Goal: Task Accomplishment & Management: Use online tool/utility

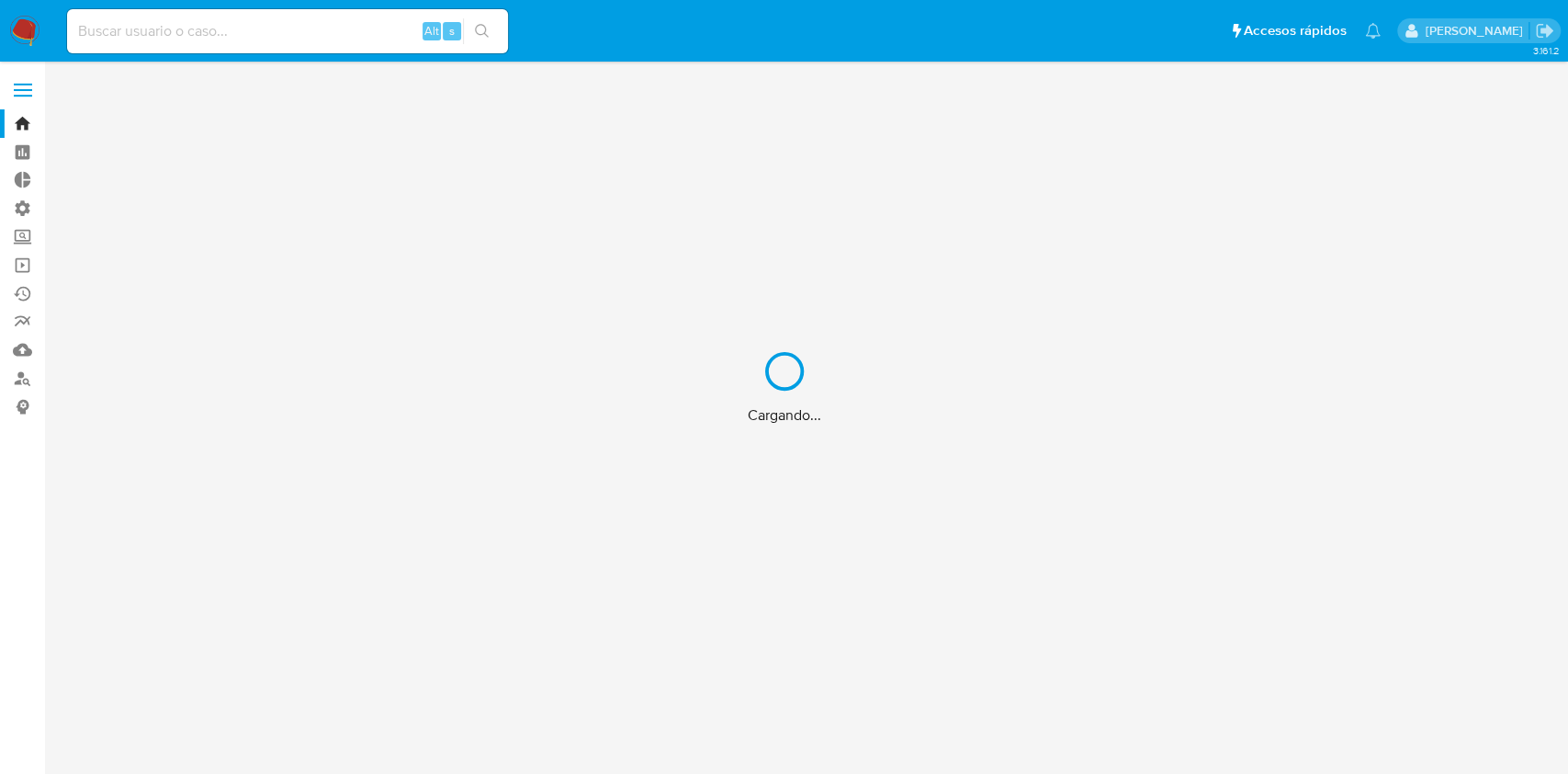
click at [293, 26] on div "Cargando..." at bounding box center [784, 387] width 1568 height 774
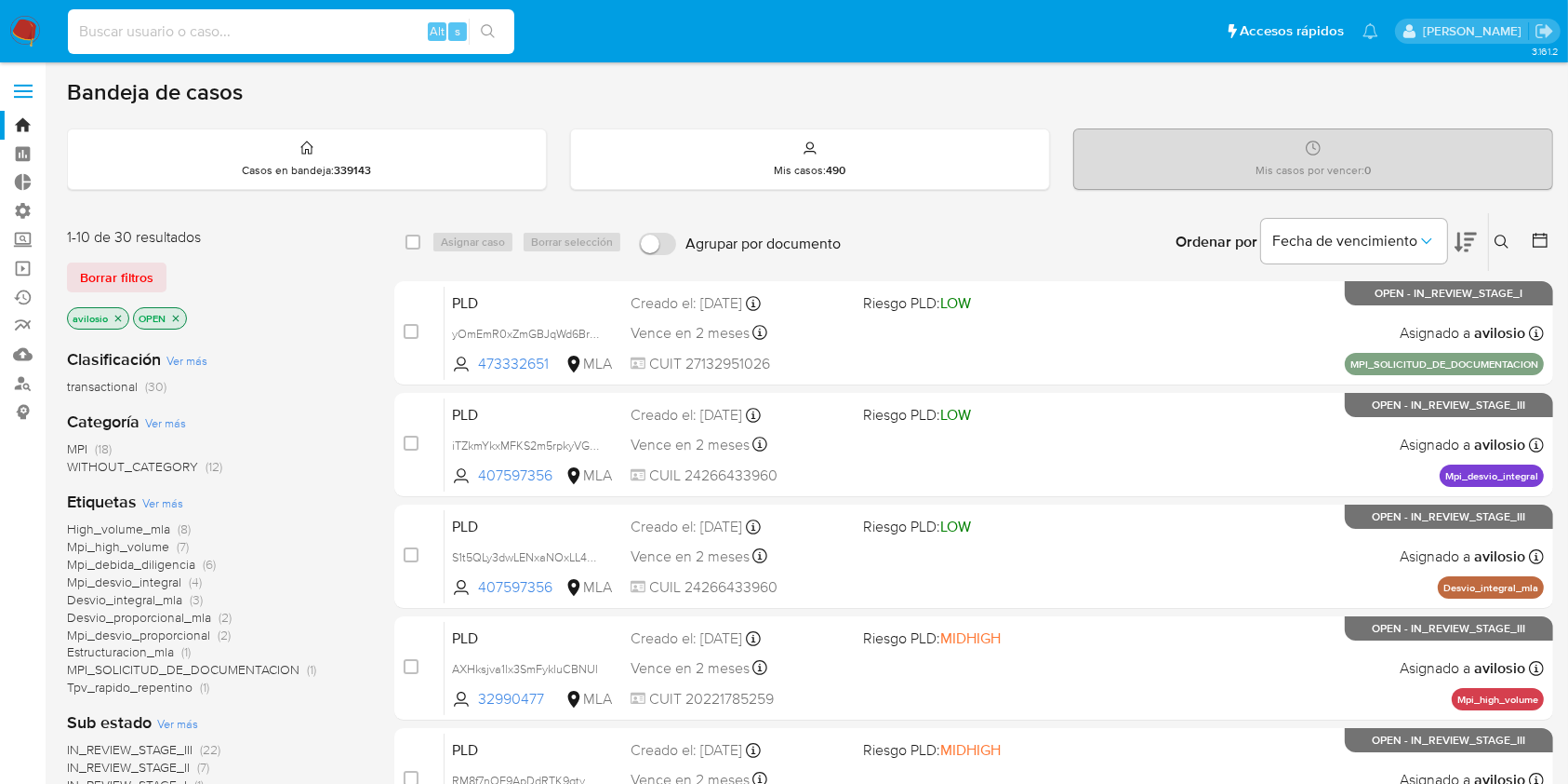
click at [296, 36] on input at bounding box center [291, 31] width 446 height 24
paste input "43372565"
type input "43372565"
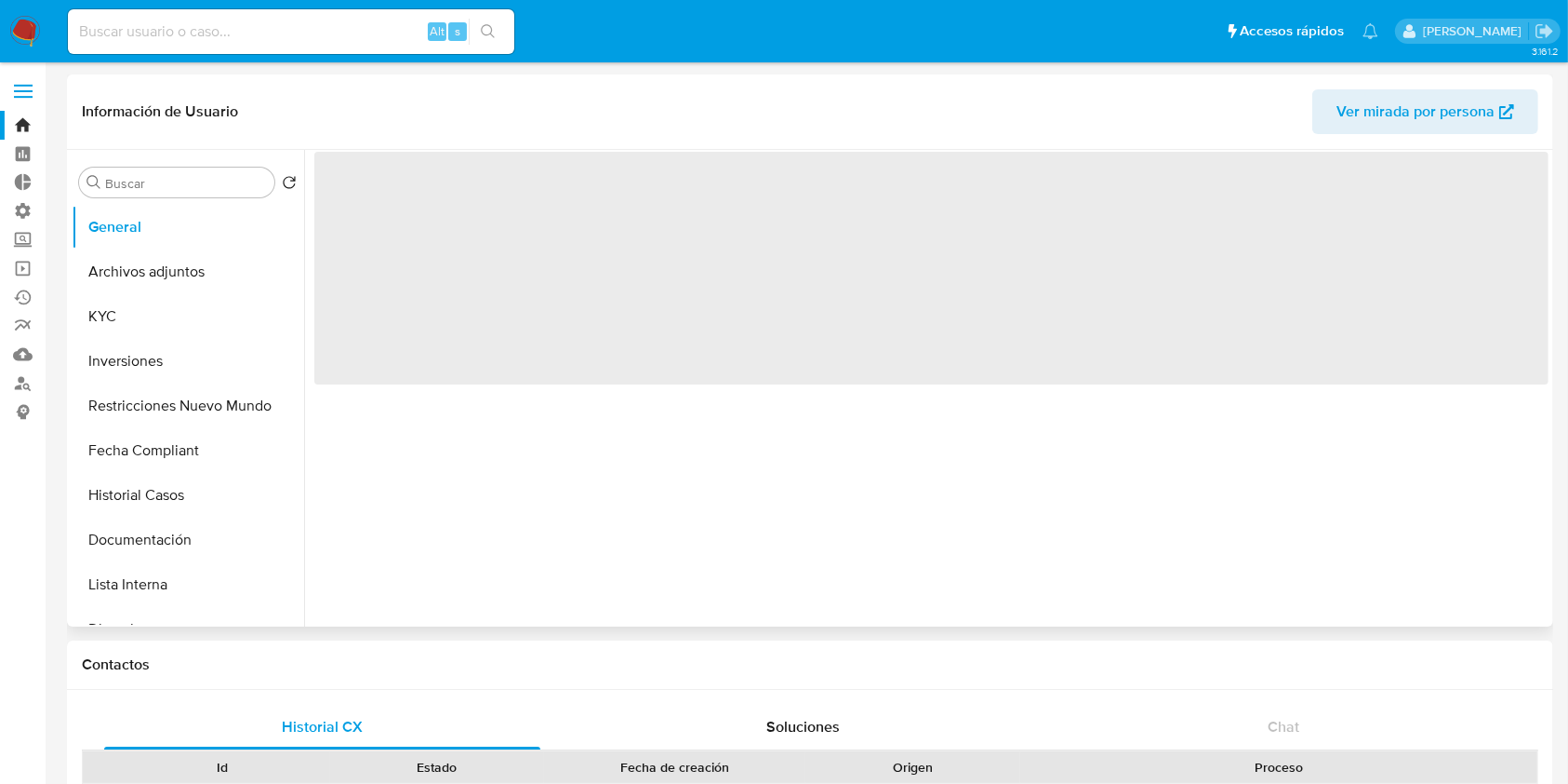
select select "10"
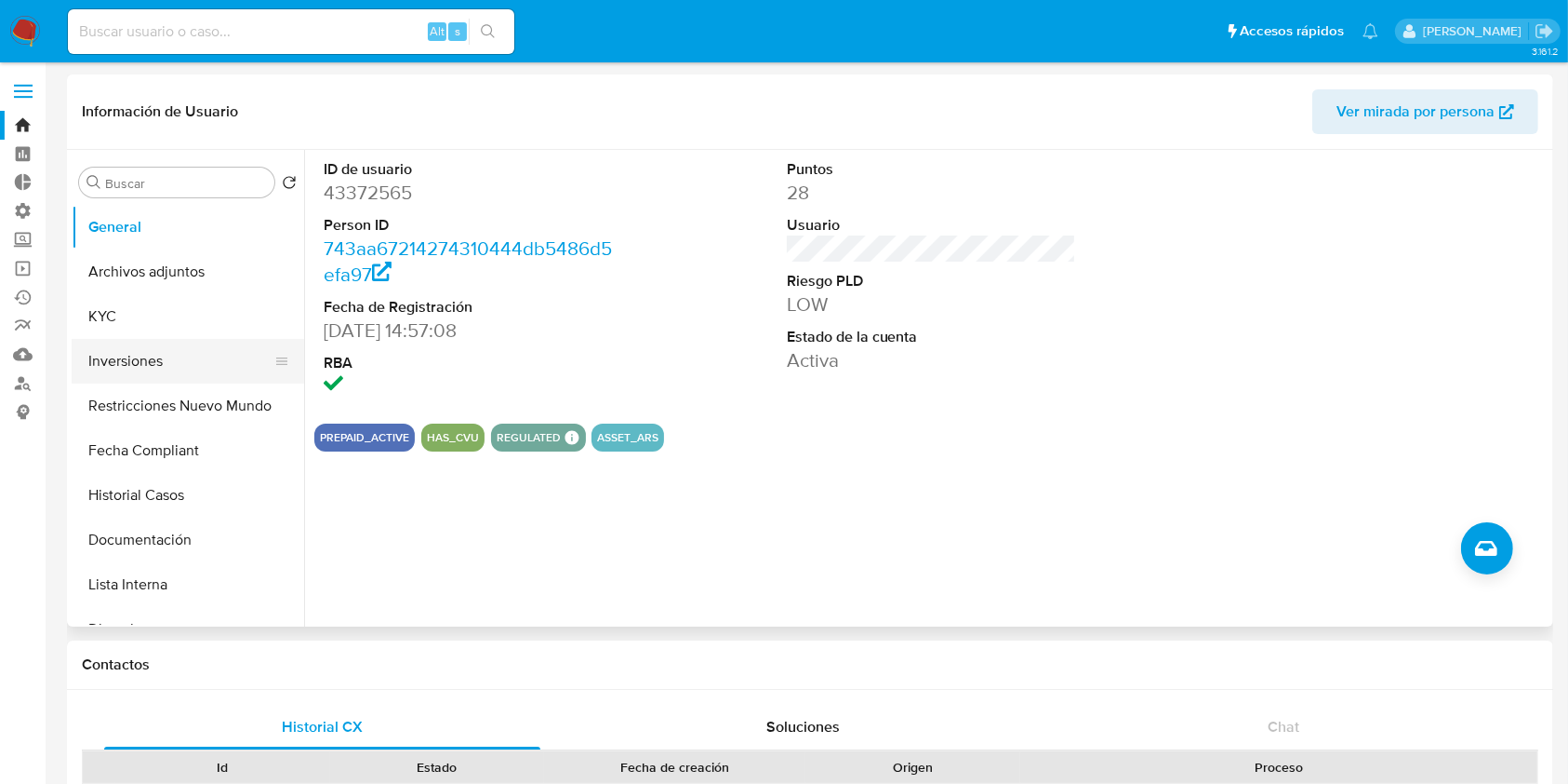
click at [144, 351] on button "Inversiones" at bounding box center [180, 360] width 217 height 45
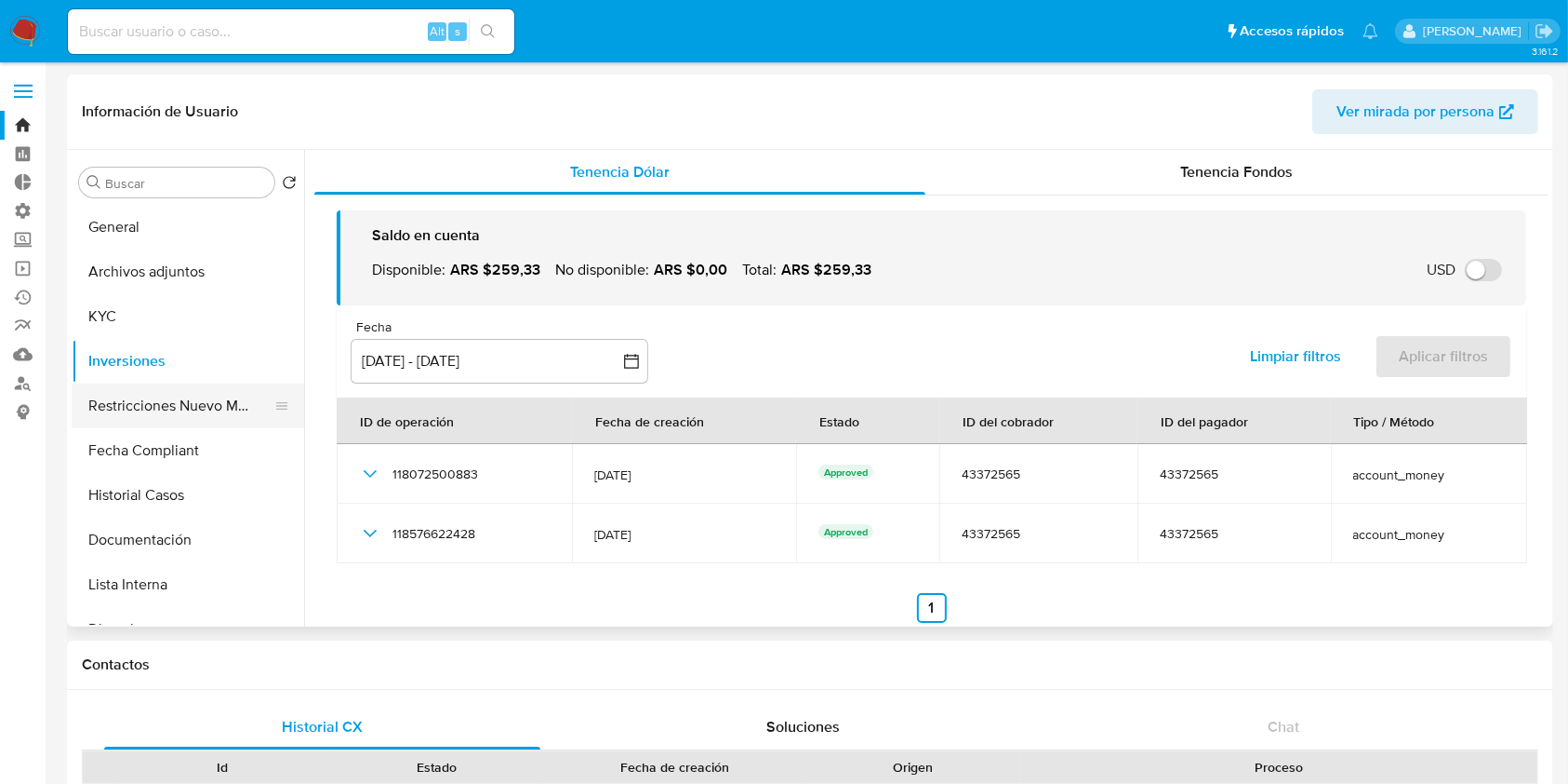
click at [162, 410] on button "Restricciones Nuevo Mundo" at bounding box center [180, 405] width 217 height 45
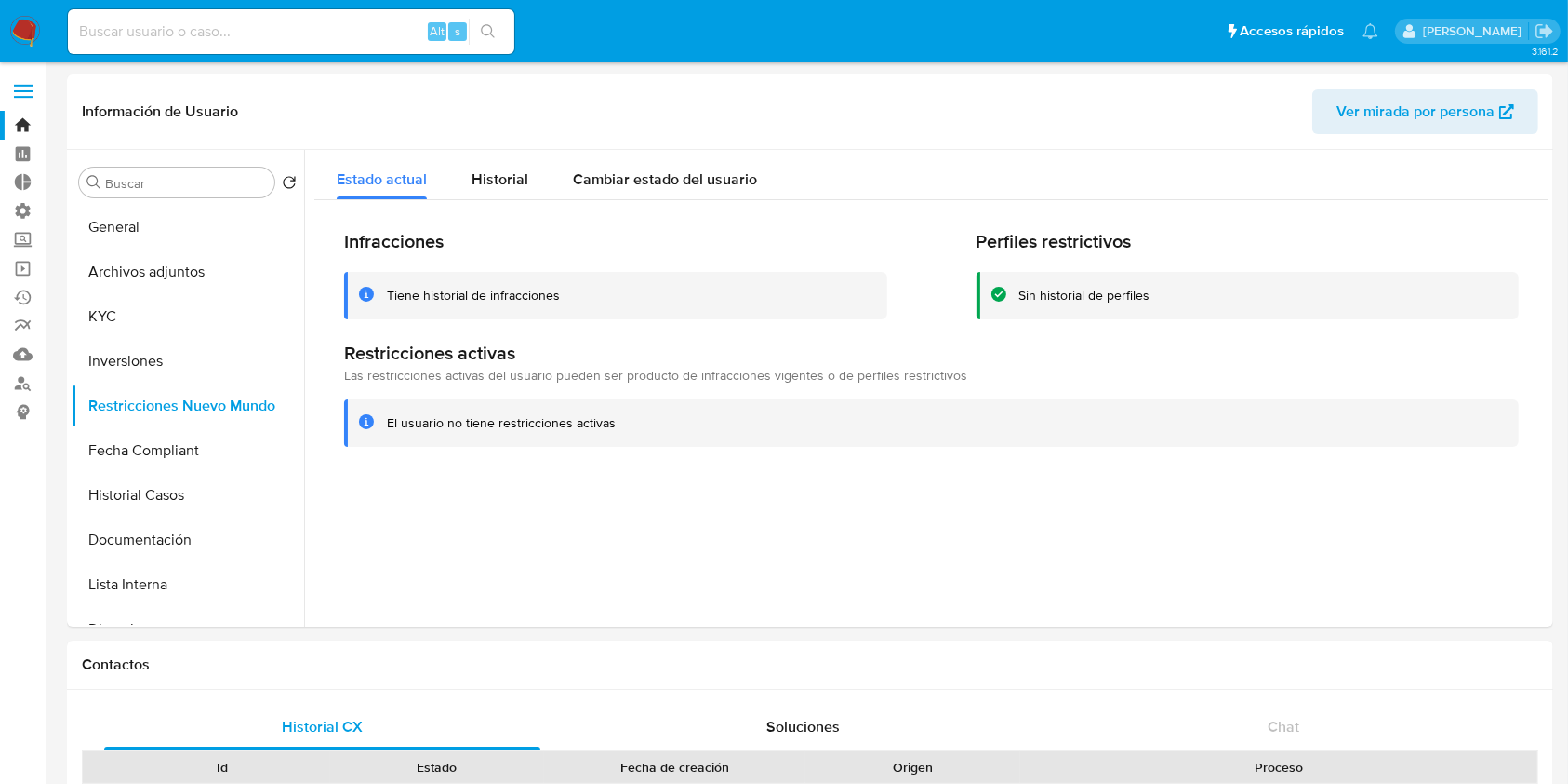
click at [22, 19] on img at bounding box center [25, 32] width 32 height 32
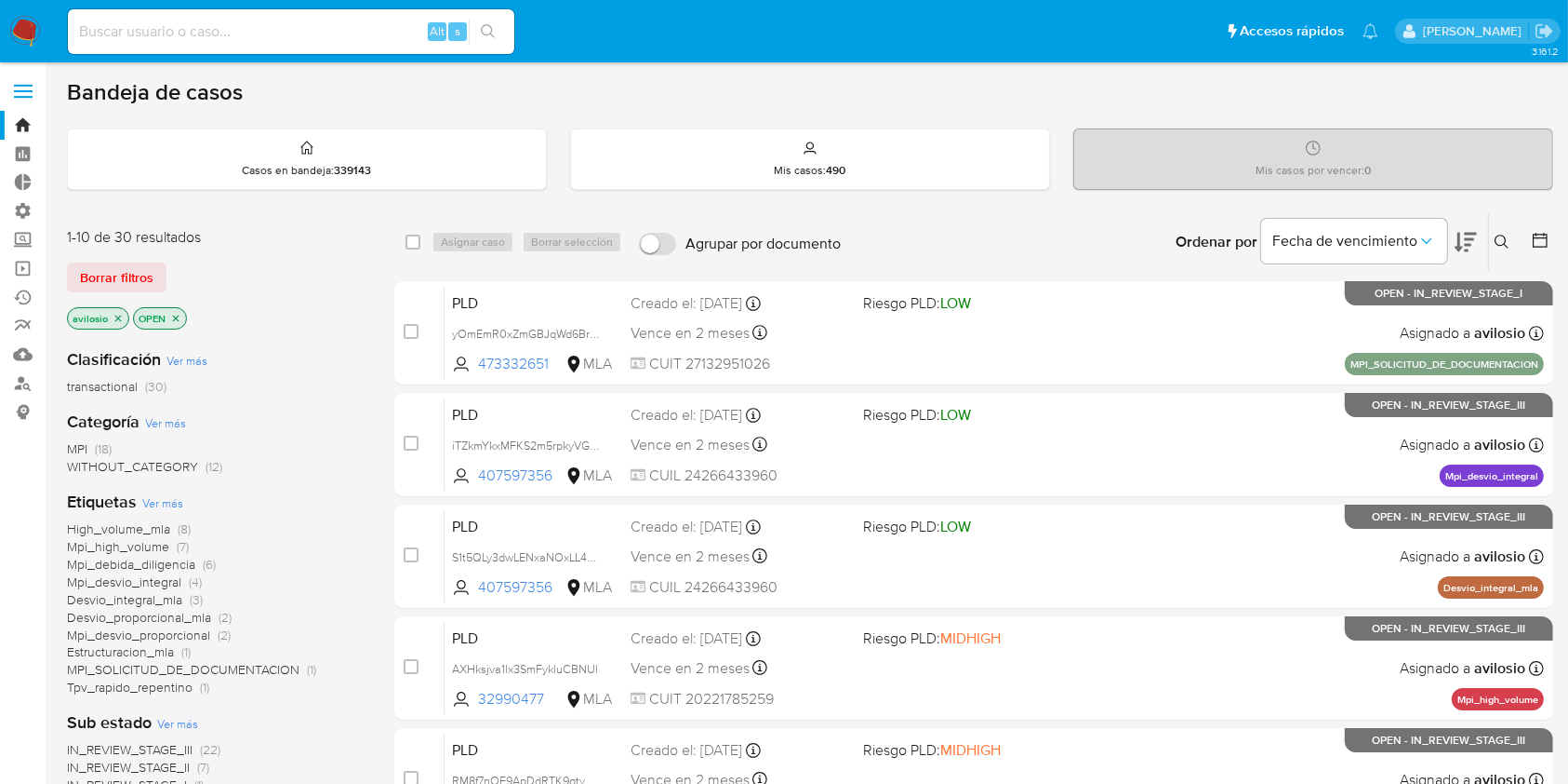
click at [156, 559] on span "Mpi_debida_diligencia" at bounding box center [131, 564] width 128 height 18
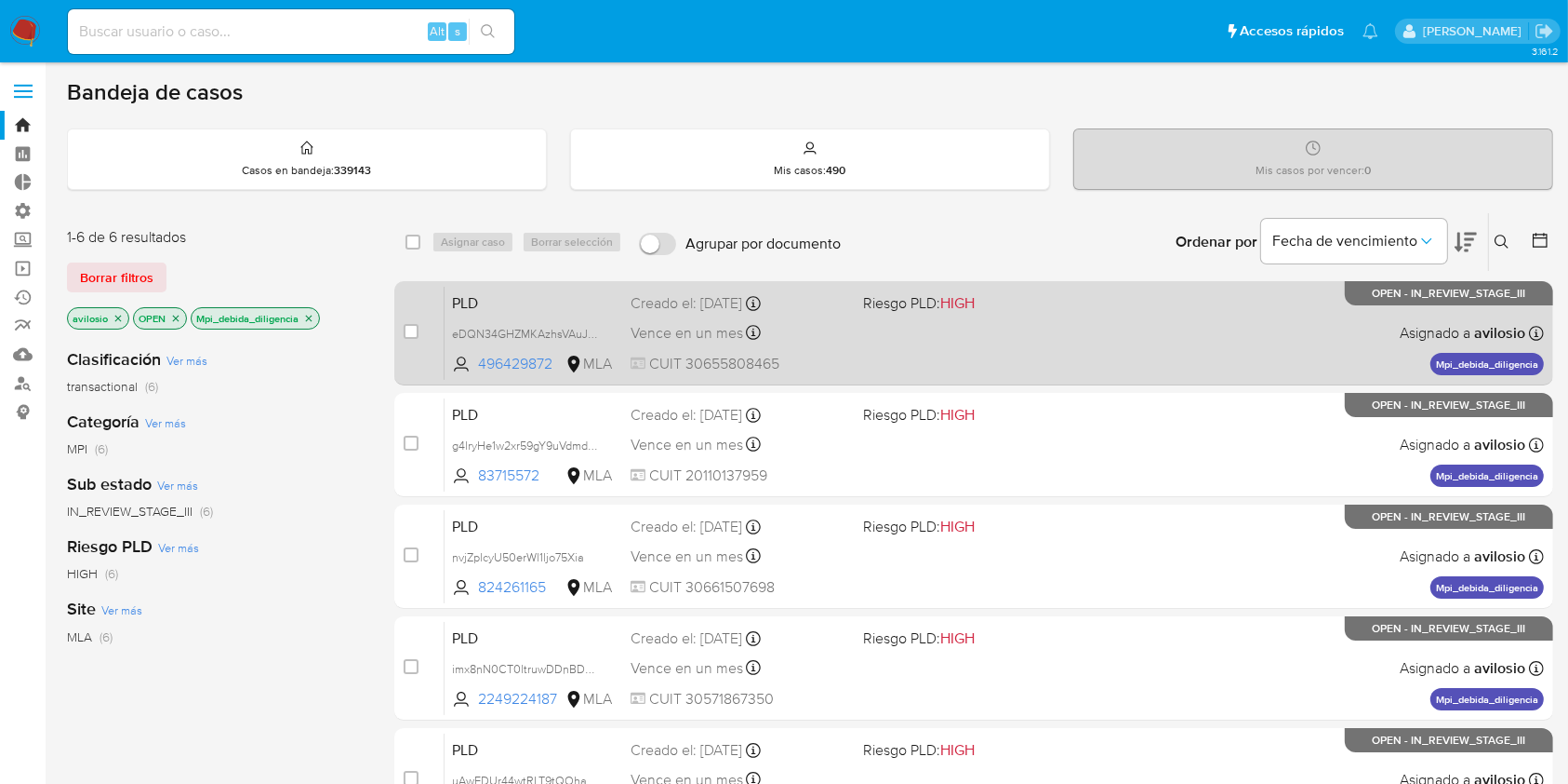
click at [495, 303] on span "PLD" at bounding box center [534, 301] width 164 height 24
drag, startPoint x: 559, startPoint y: 368, endPoint x: 476, endPoint y: 376, distance: 83.4
click at [476, 376] on div "PLD eDQN34GHZMKAzhsVAuJek1mz 496429872 MLA Riesgo PLD: HIGH Creado el: 12/09/20…" at bounding box center [994, 333] width 1100 height 94
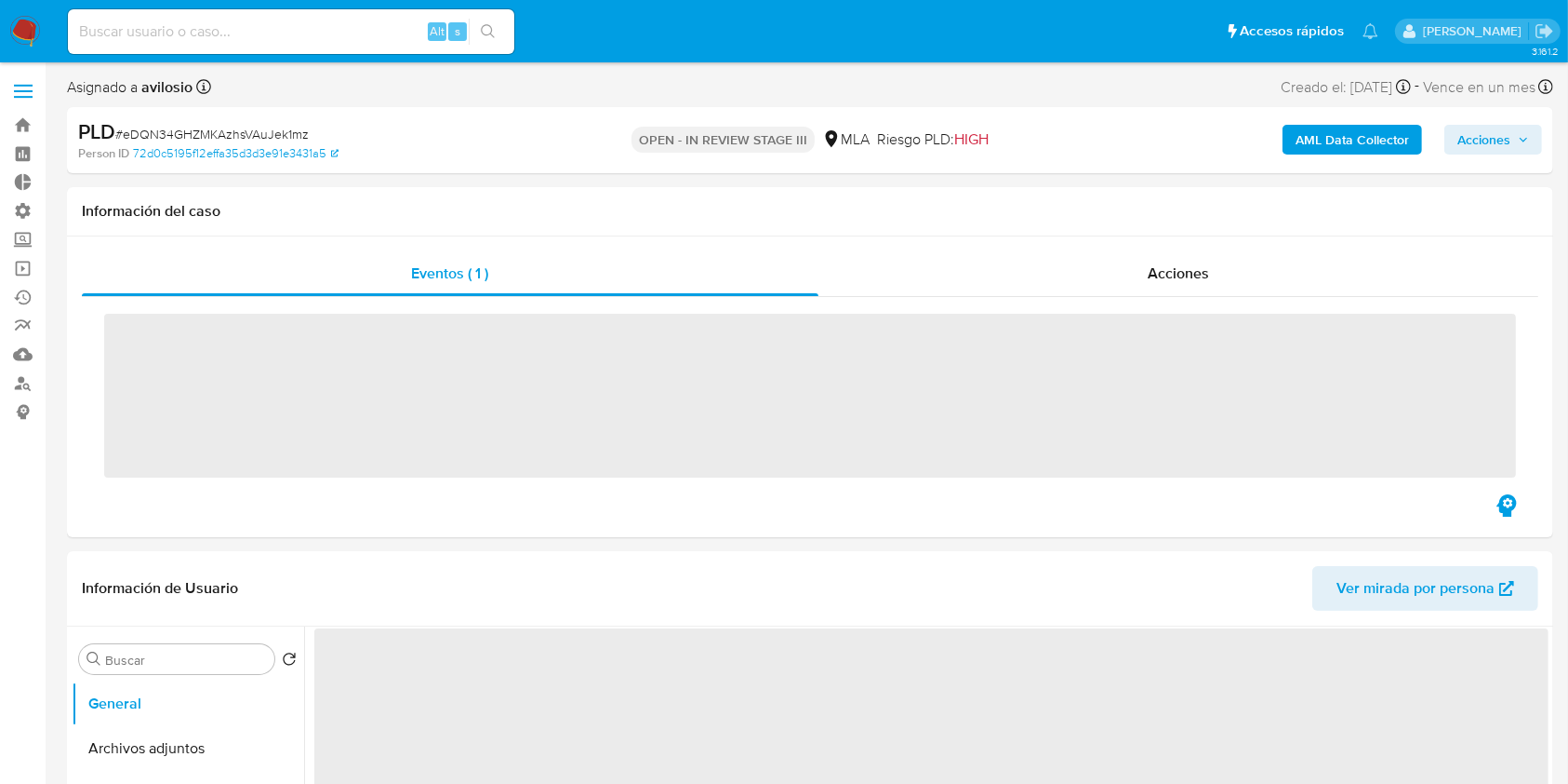
select select "10"
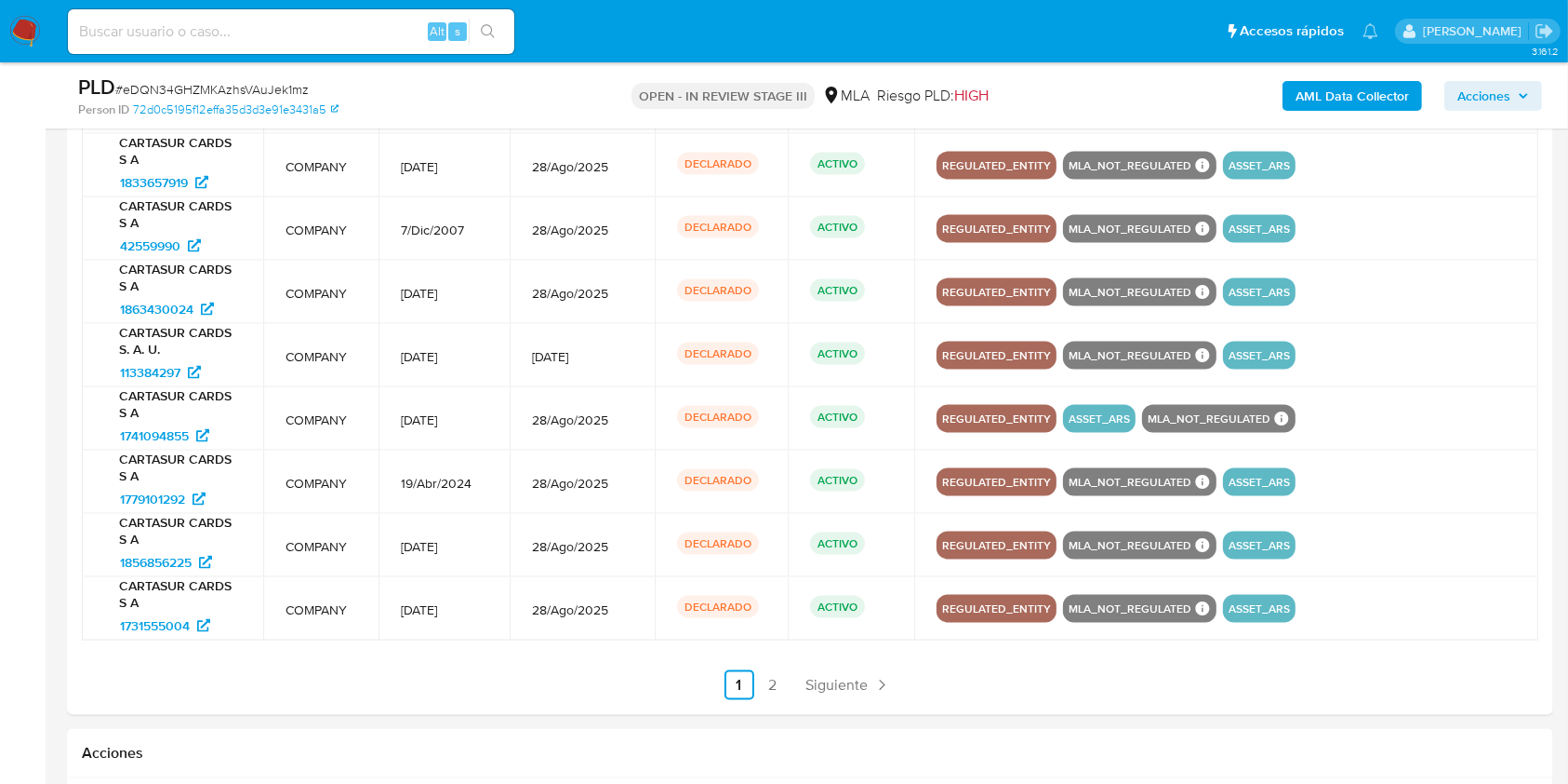
scroll to position [3044, 0]
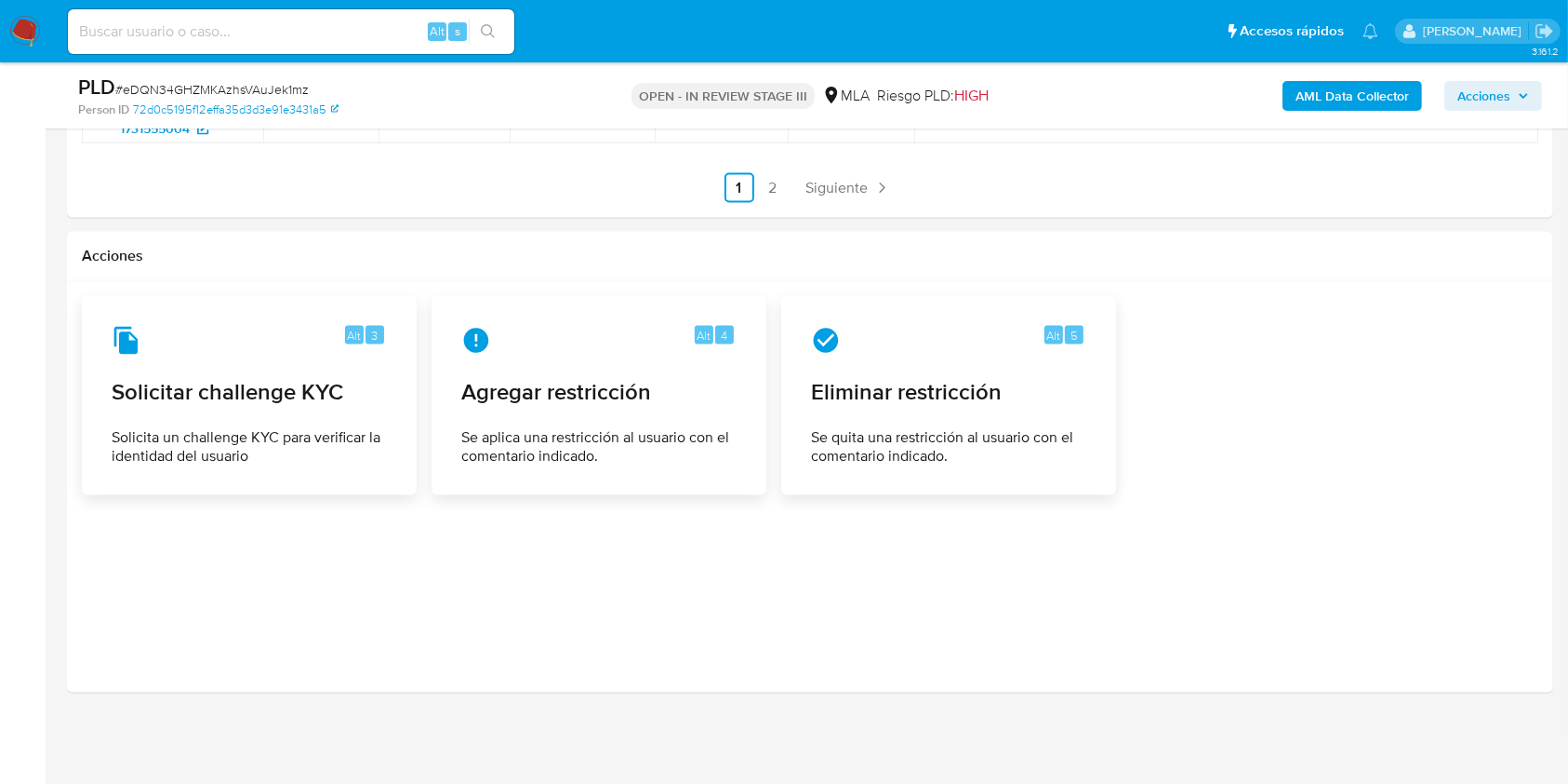
click at [1513, 110] on div "AML Data Collector Acciones" at bounding box center [1301, 96] width 483 height 44
click at [1517, 89] on span "Acciones" at bounding box center [1492, 95] width 72 height 26
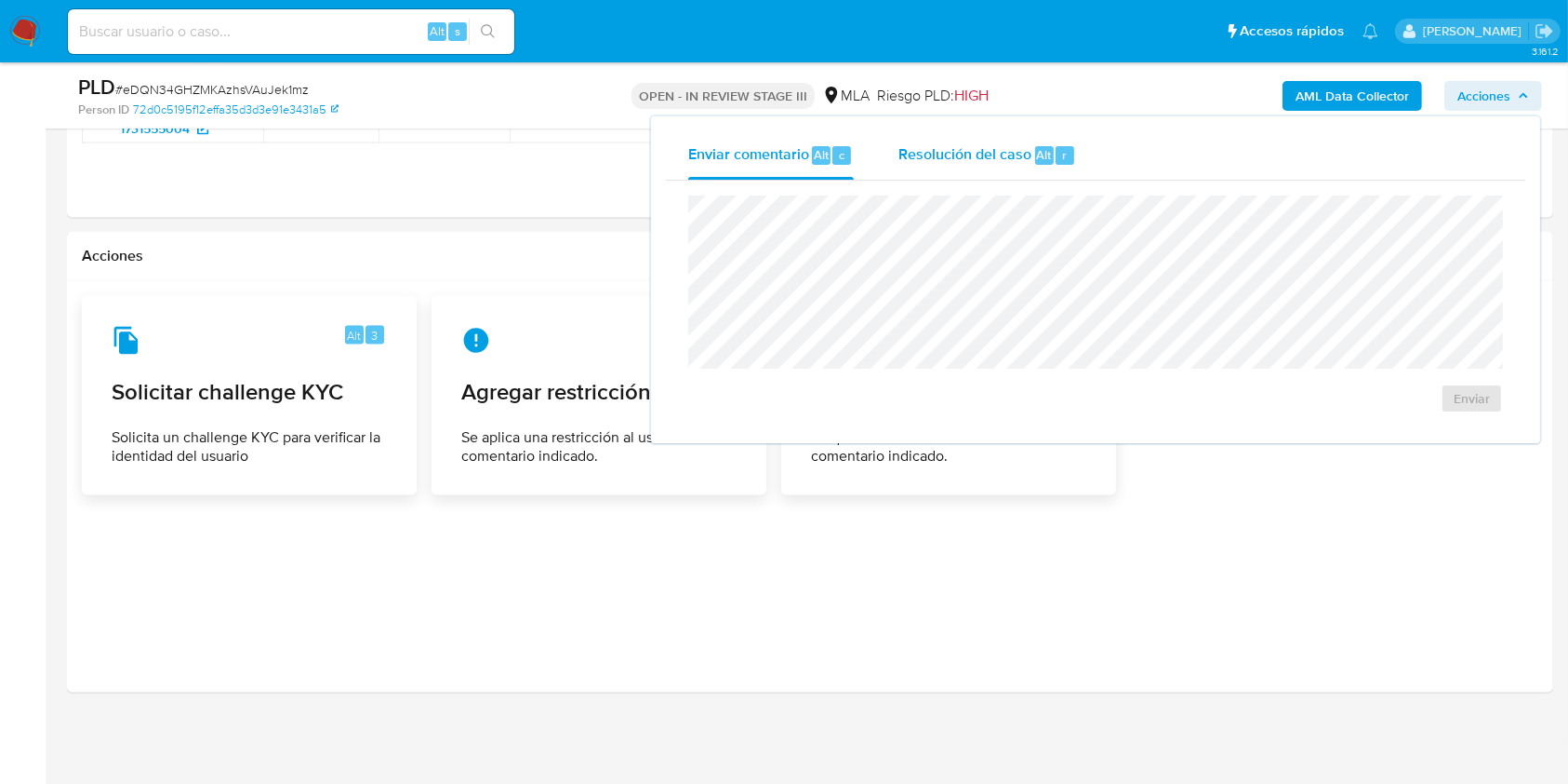
click at [967, 145] on span "Resolución del caso" at bounding box center [965, 154] width 133 height 21
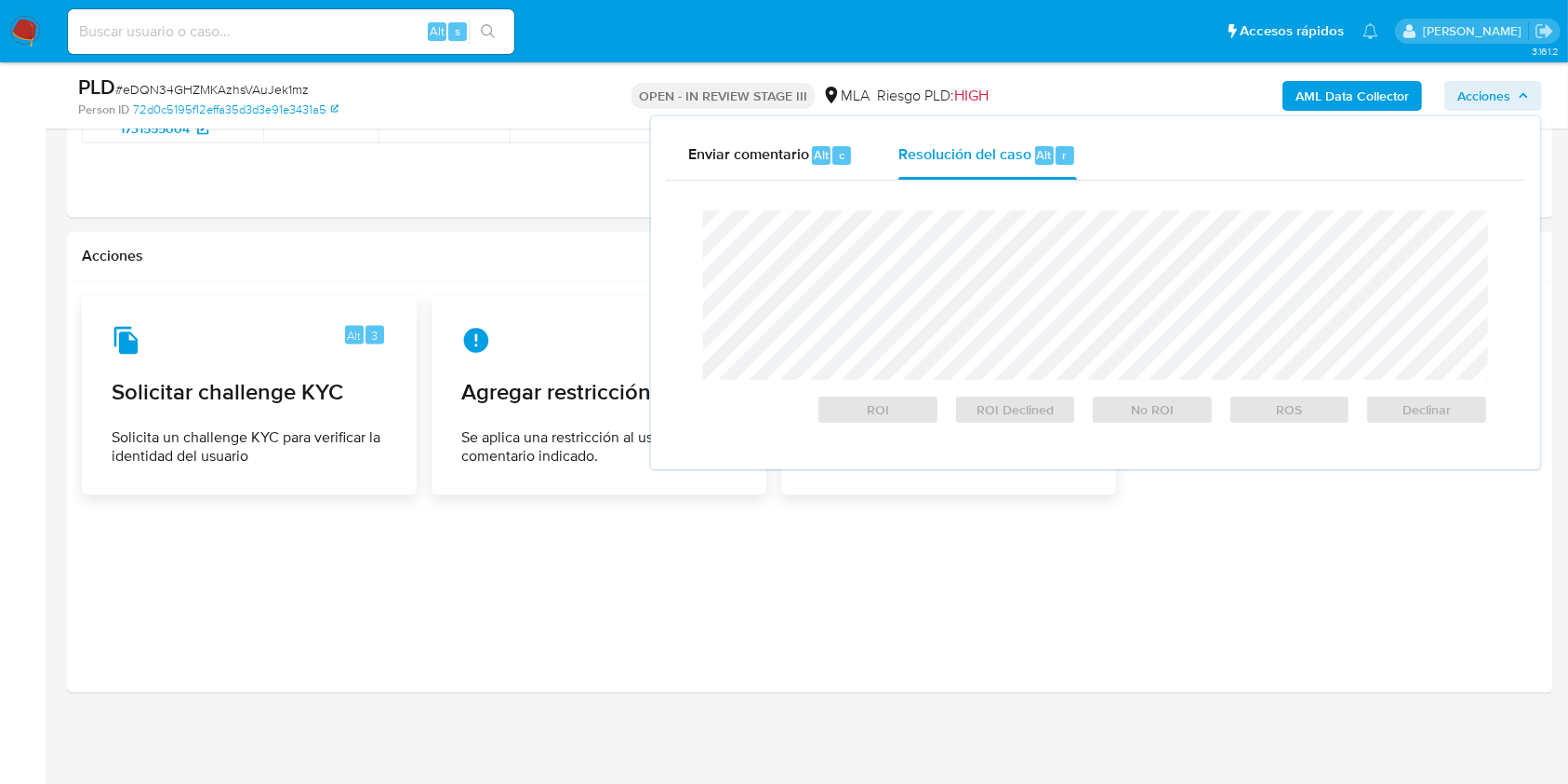
click at [367, 176] on ul "Anterior 1 2 Siguiente" at bounding box center [809, 188] width 1456 height 30
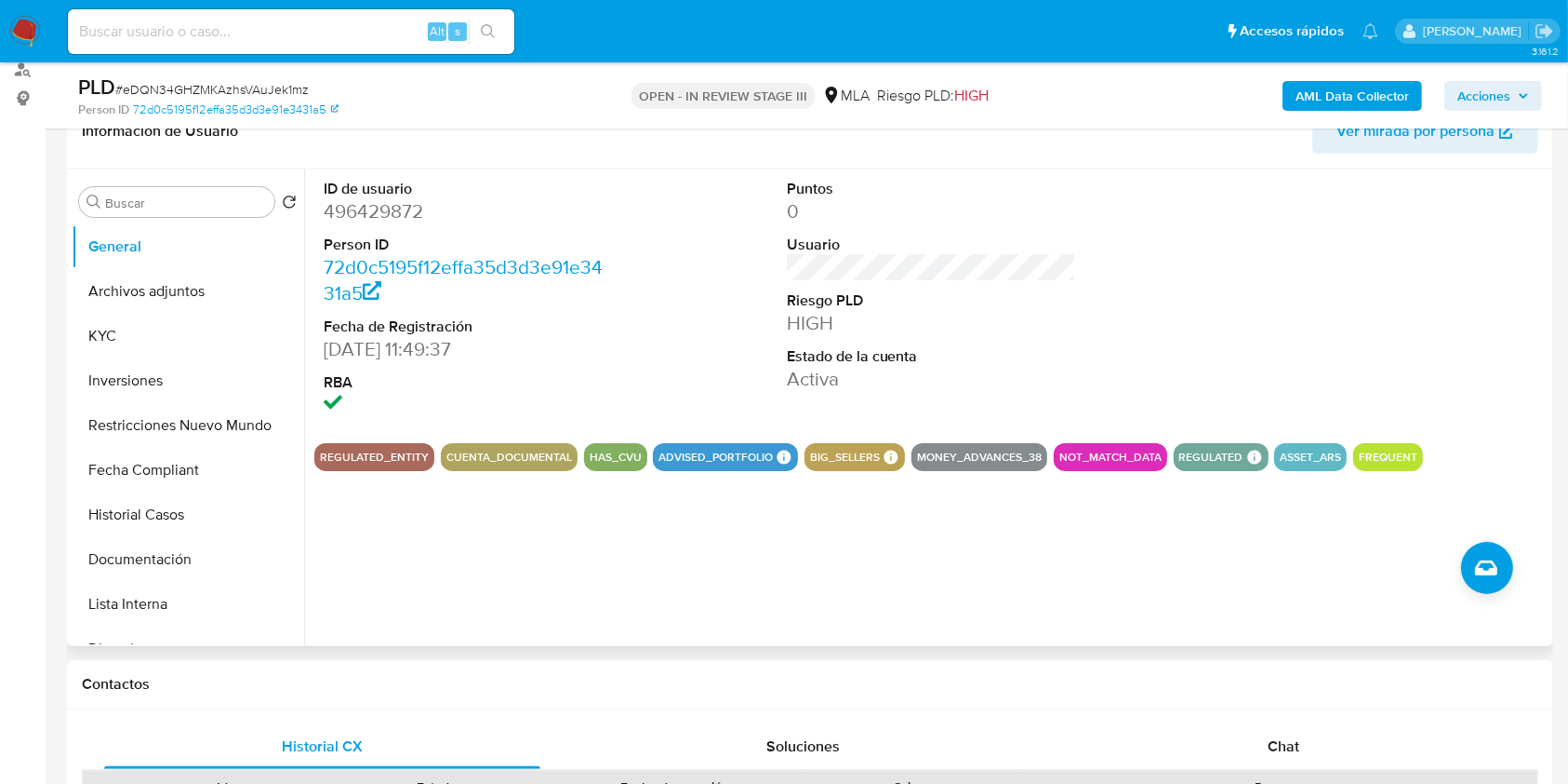
scroll to position [0, 0]
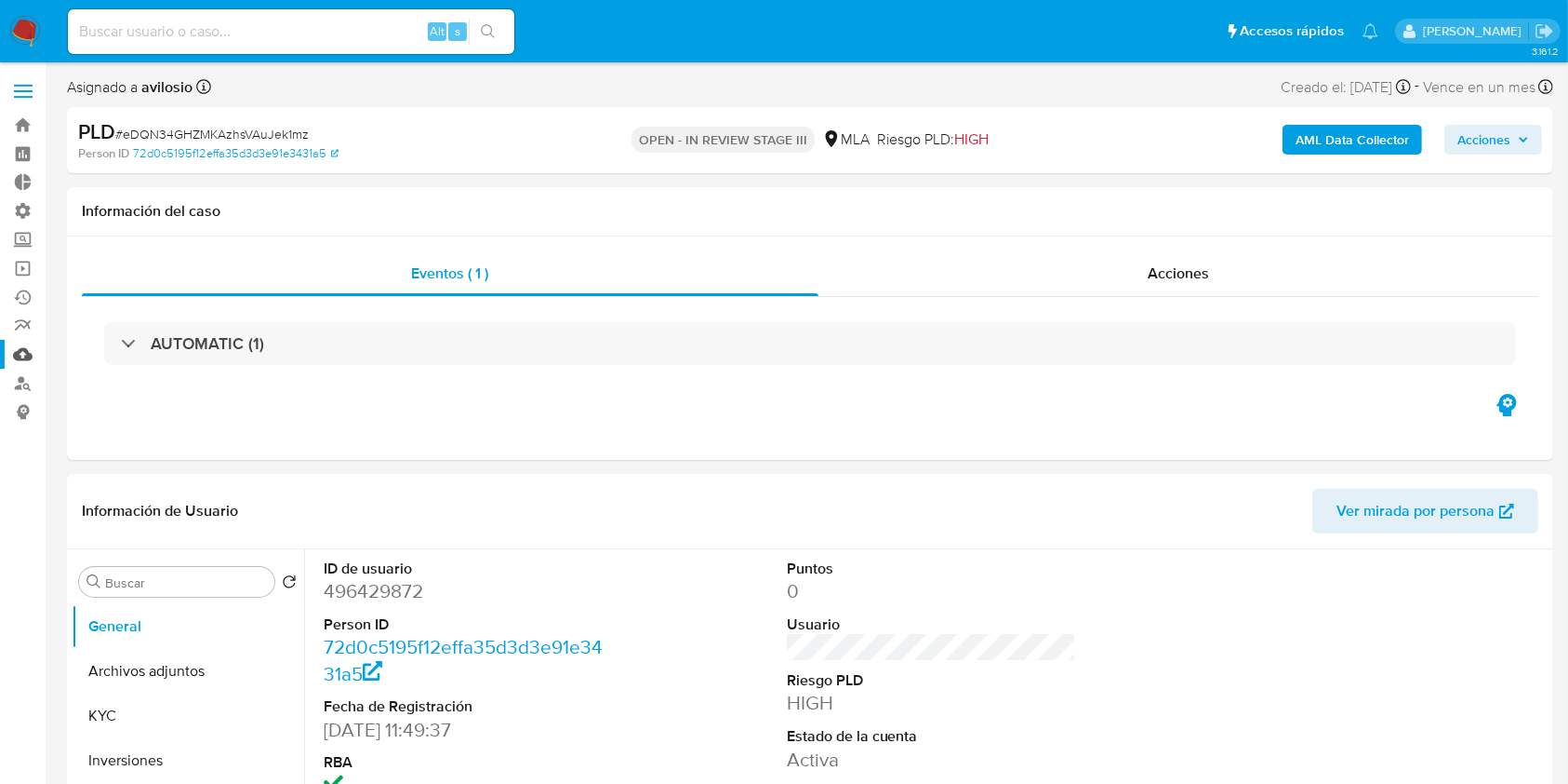
click at [24, 353] on link "Mulan" at bounding box center [110, 354] width 221 height 29
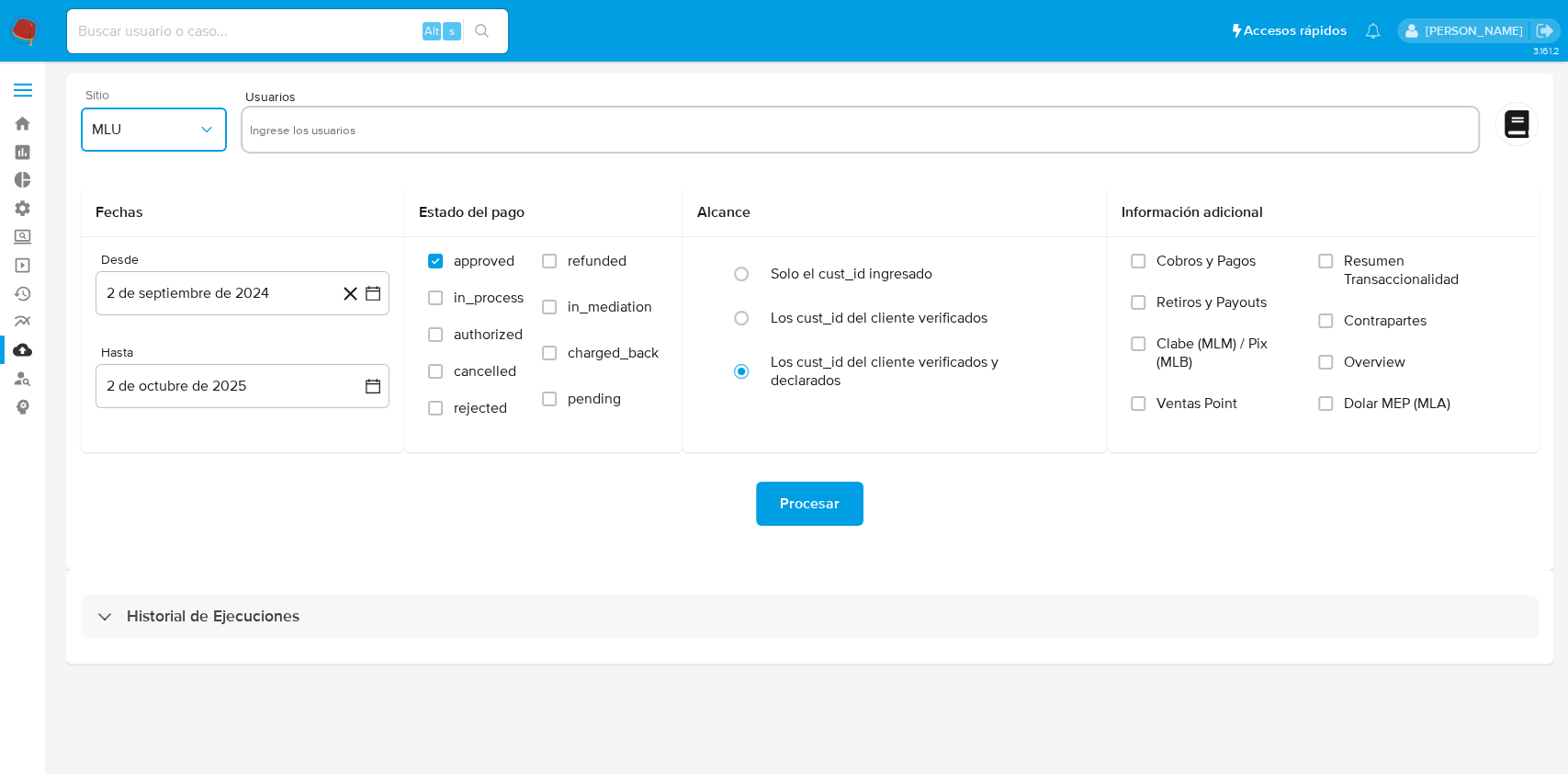
click at [156, 128] on span "MLU" at bounding box center [145, 129] width 106 height 18
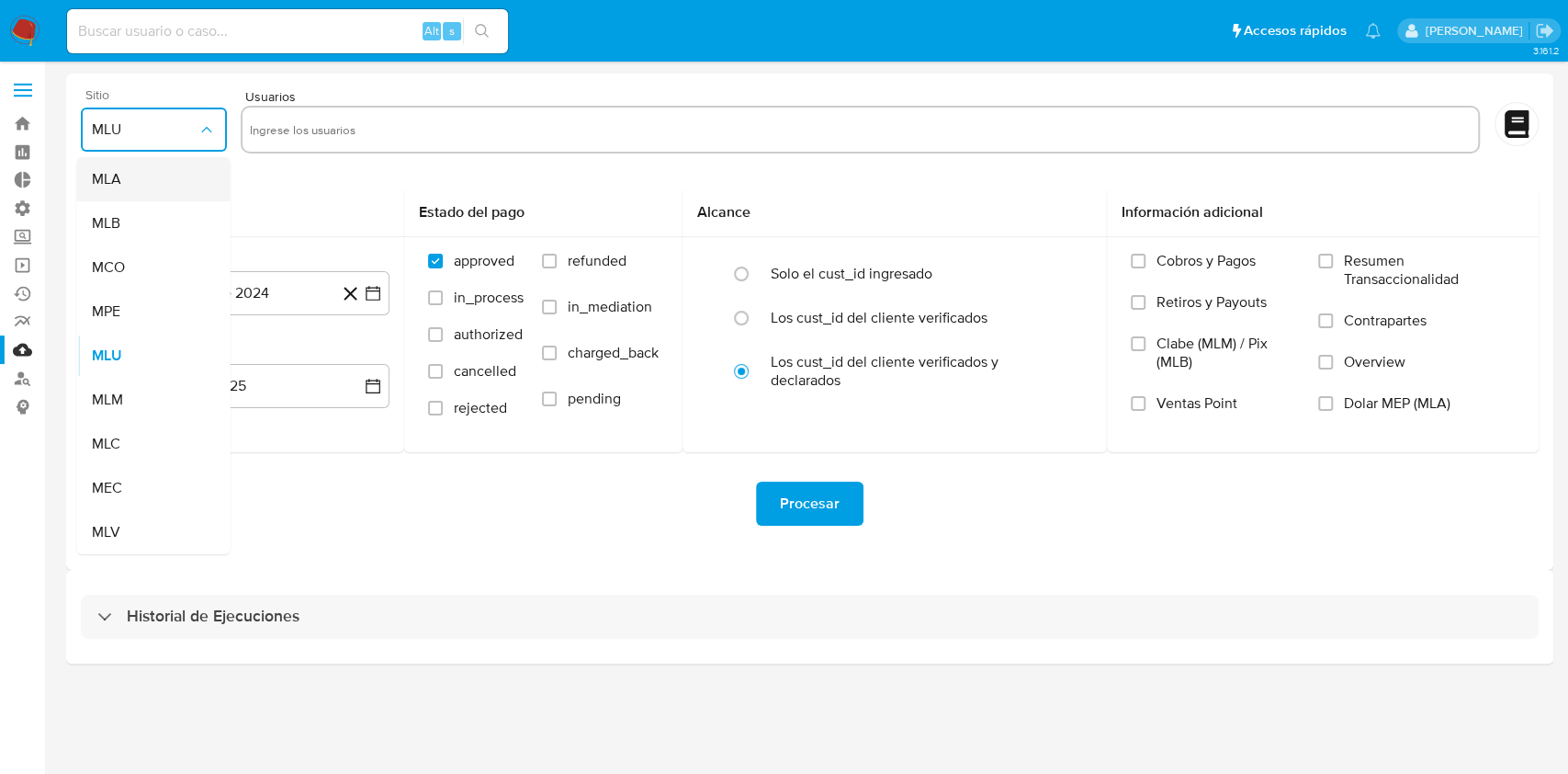
click at [156, 182] on div "MLA" at bounding box center [148, 179] width 113 height 44
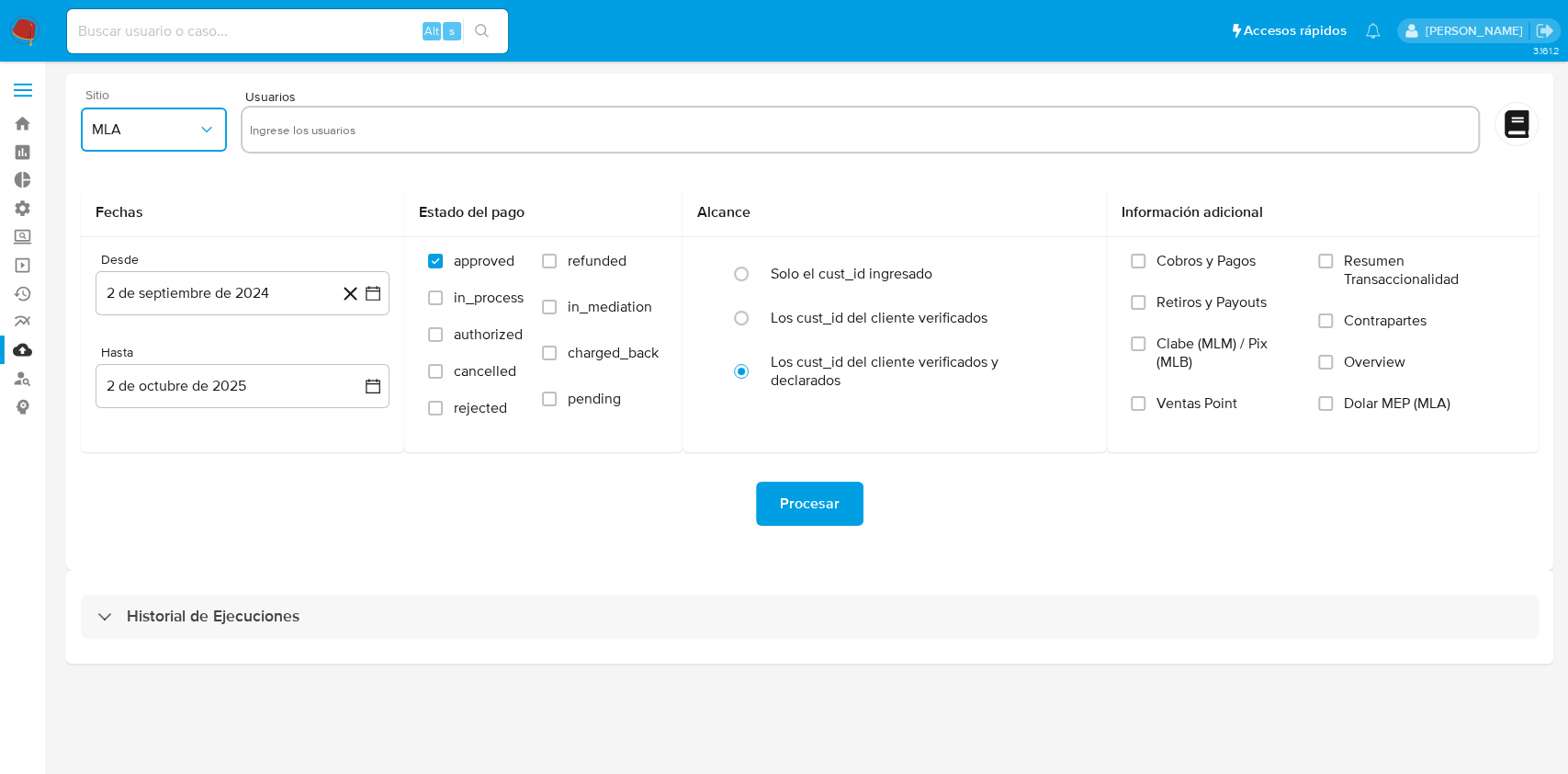
click at [404, 122] on input "text" at bounding box center [860, 129] width 1221 height 29
type input "496429872"
click at [276, 308] on button "2 de septiembre de 2024" at bounding box center [242, 292] width 294 height 44
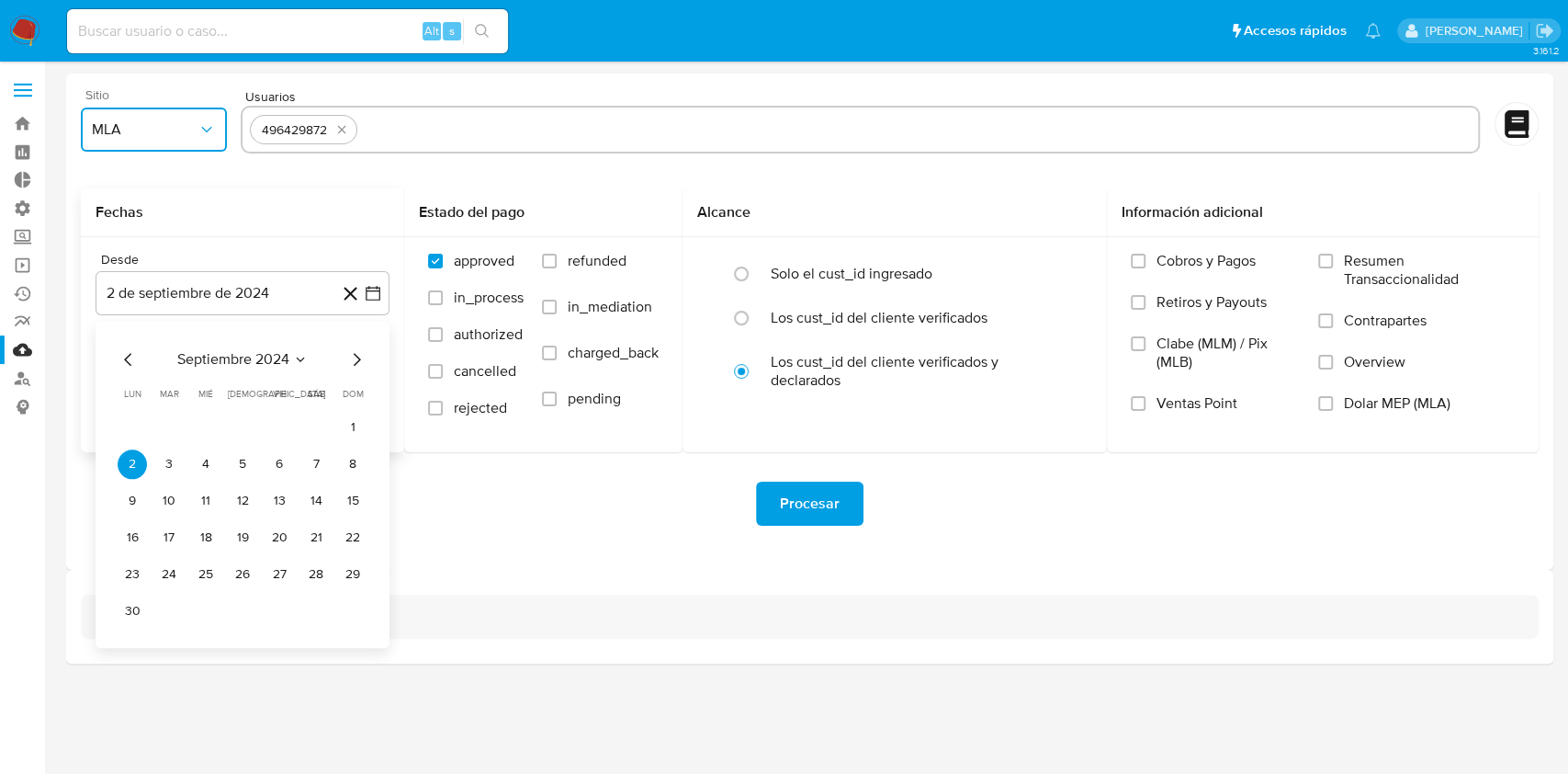
click at [129, 358] on icon "Mes anterior" at bounding box center [128, 359] width 22 height 22
click at [130, 430] on button "1" at bounding box center [132, 427] width 29 height 29
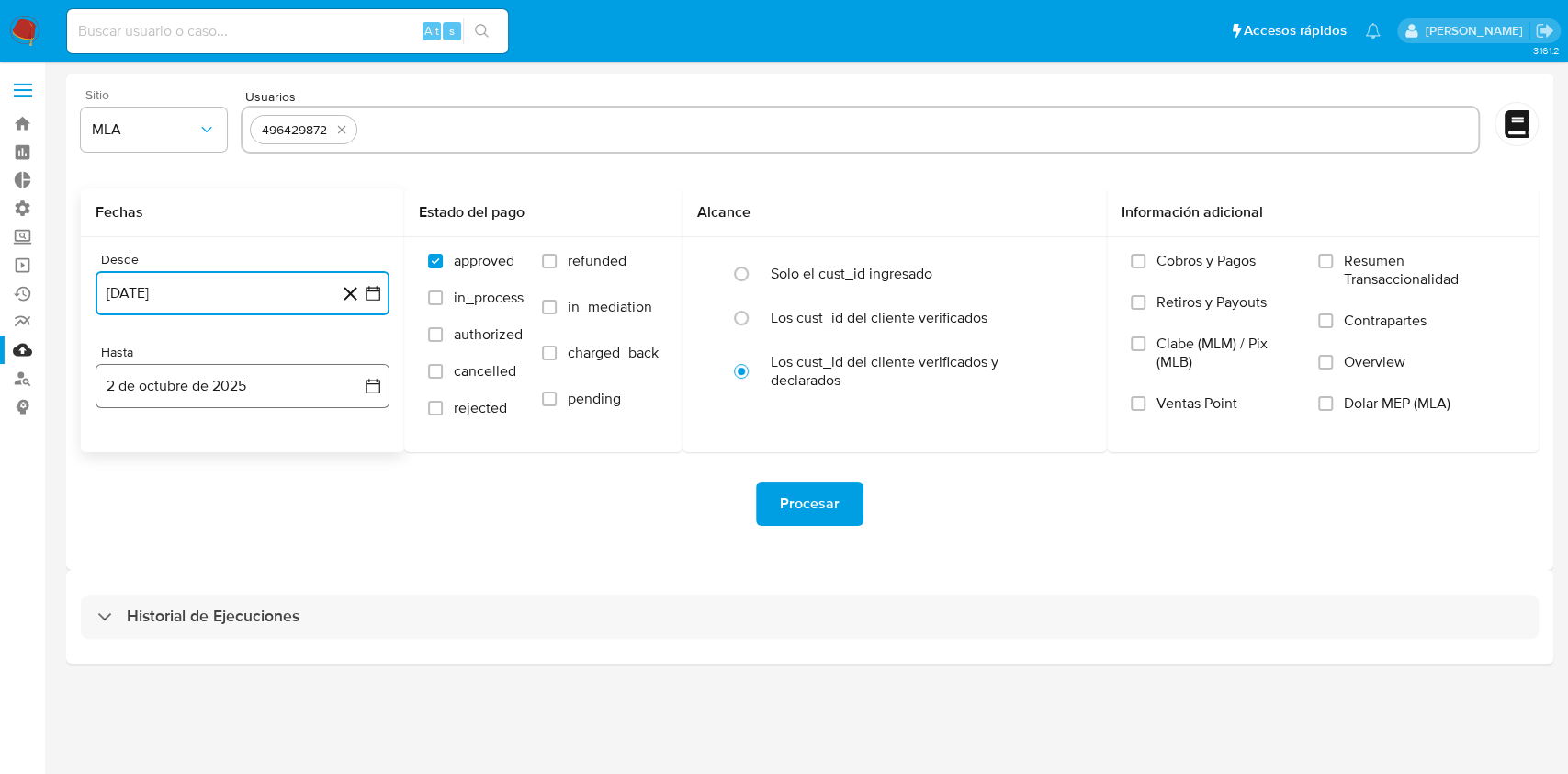
click at [249, 379] on button "2 de octubre de 2025" at bounding box center [242, 385] width 294 height 44
click at [130, 449] on icon "Mes anterior" at bounding box center [128, 451] width 22 height 22
click at [132, 449] on icon "Mes anterior" at bounding box center [128, 451] width 22 height 22
click at [361, 676] on button "31" at bounding box center [352, 666] width 29 height 29
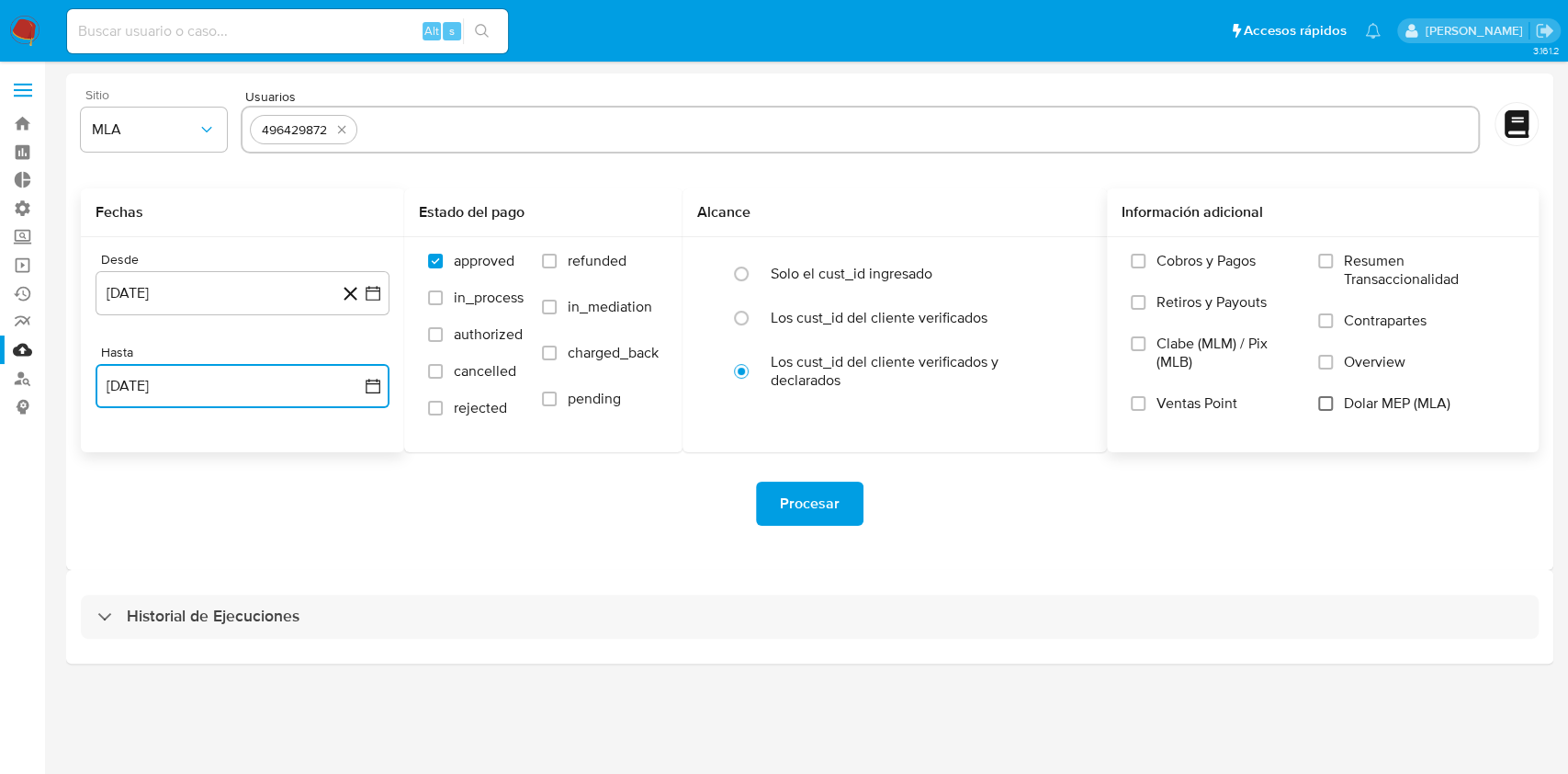
click at [1329, 398] on input "Dolar MEP (MLA)" at bounding box center [1326, 403] width 15 height 15
click at [846, 506] on button "Procesar" at bounding box center [810, 503] width 108 height 44
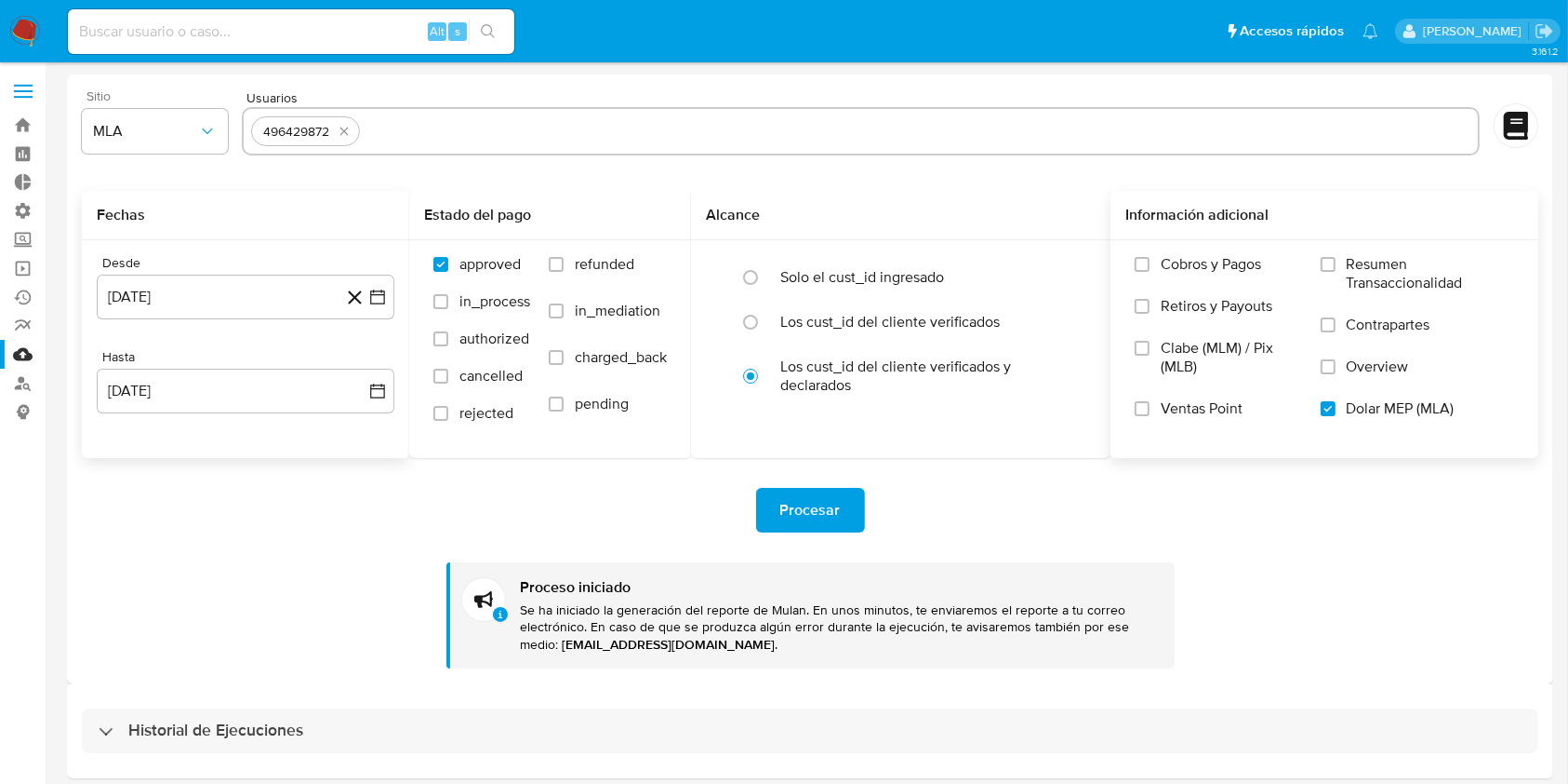
scroll to position [74, 0]
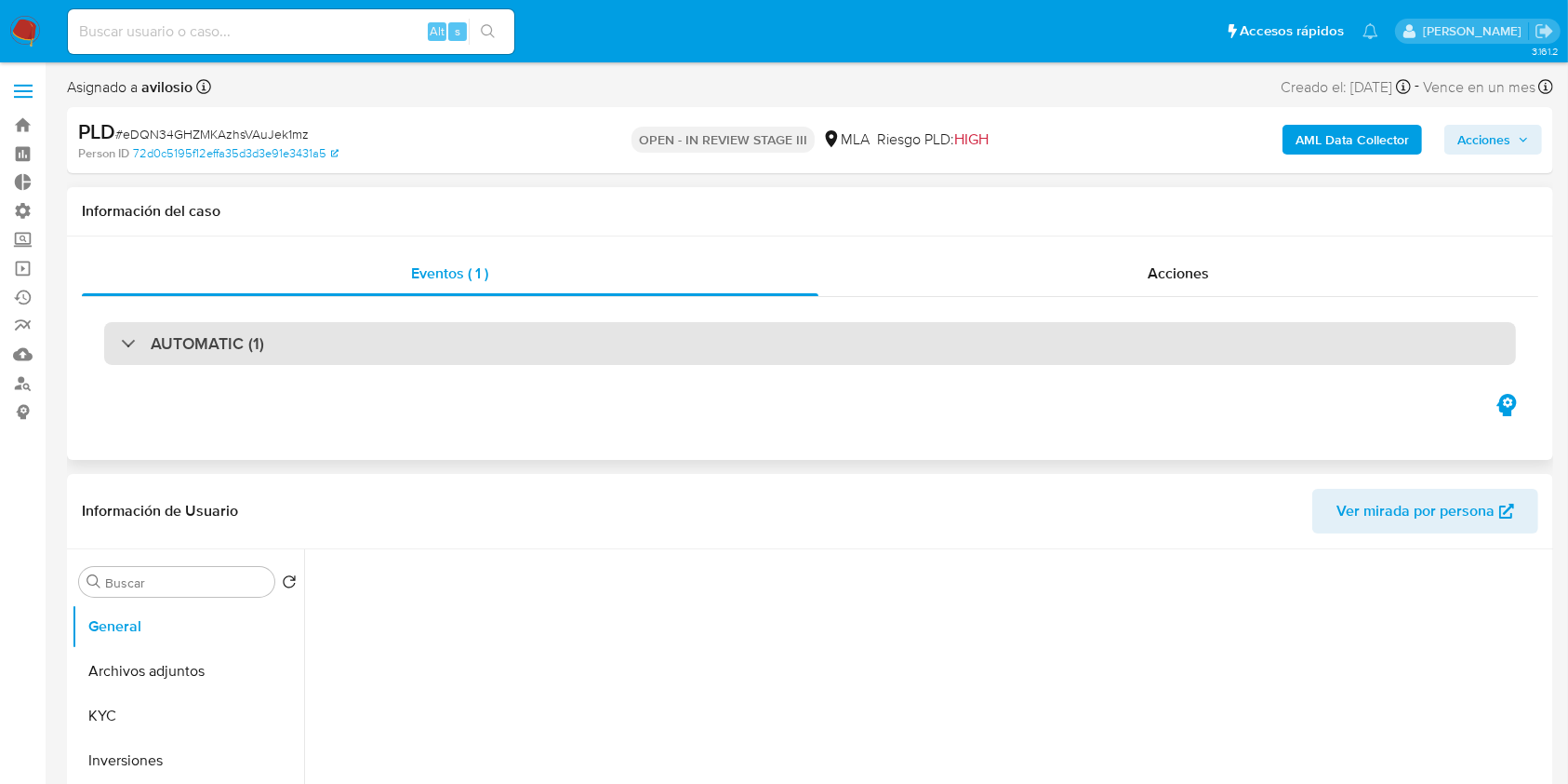
select select "10"
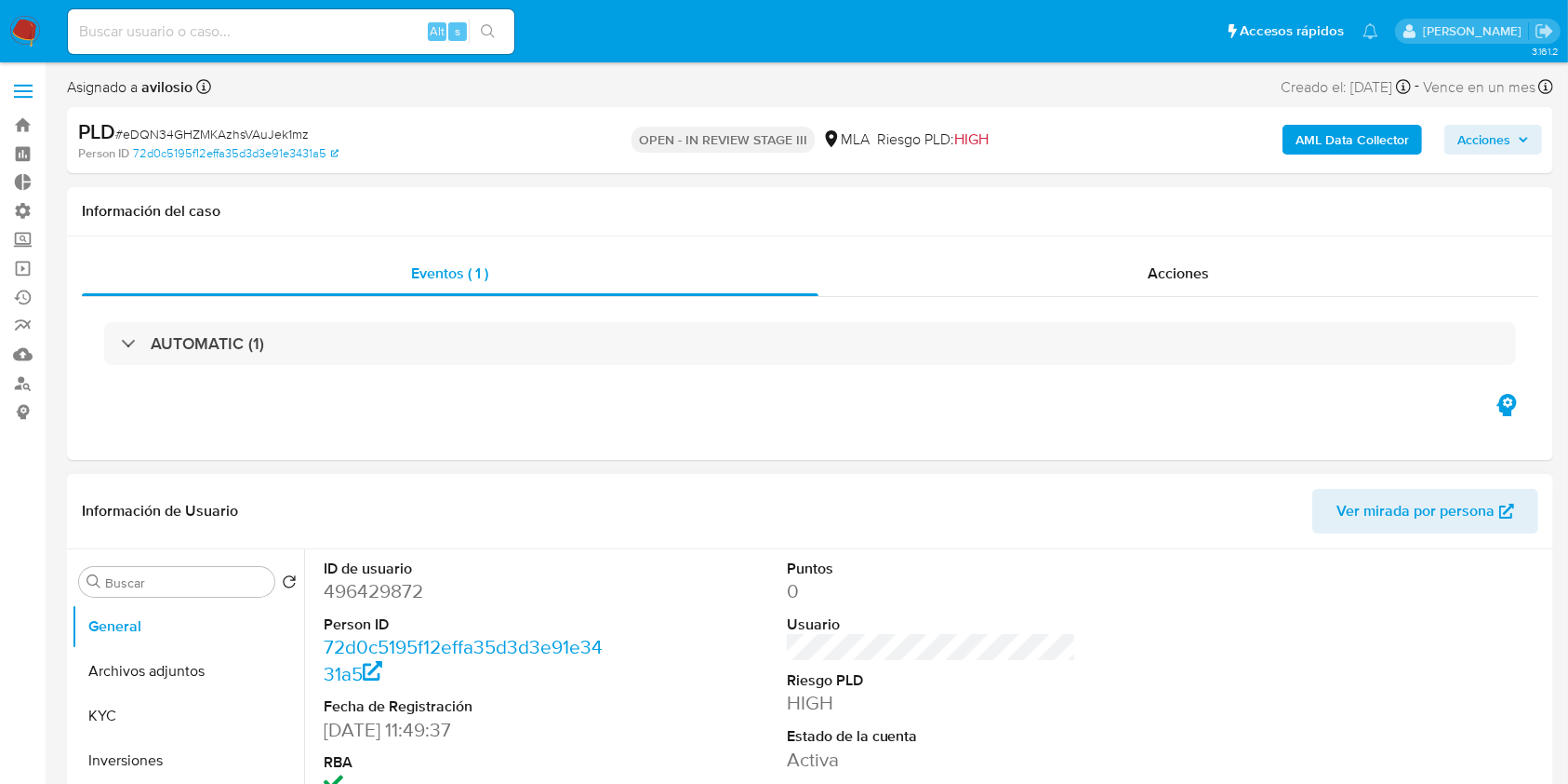
click at [374, 596] on dd "496429872" at bounding box center [468, 590] width 290 height 26
copy dd "496429872"
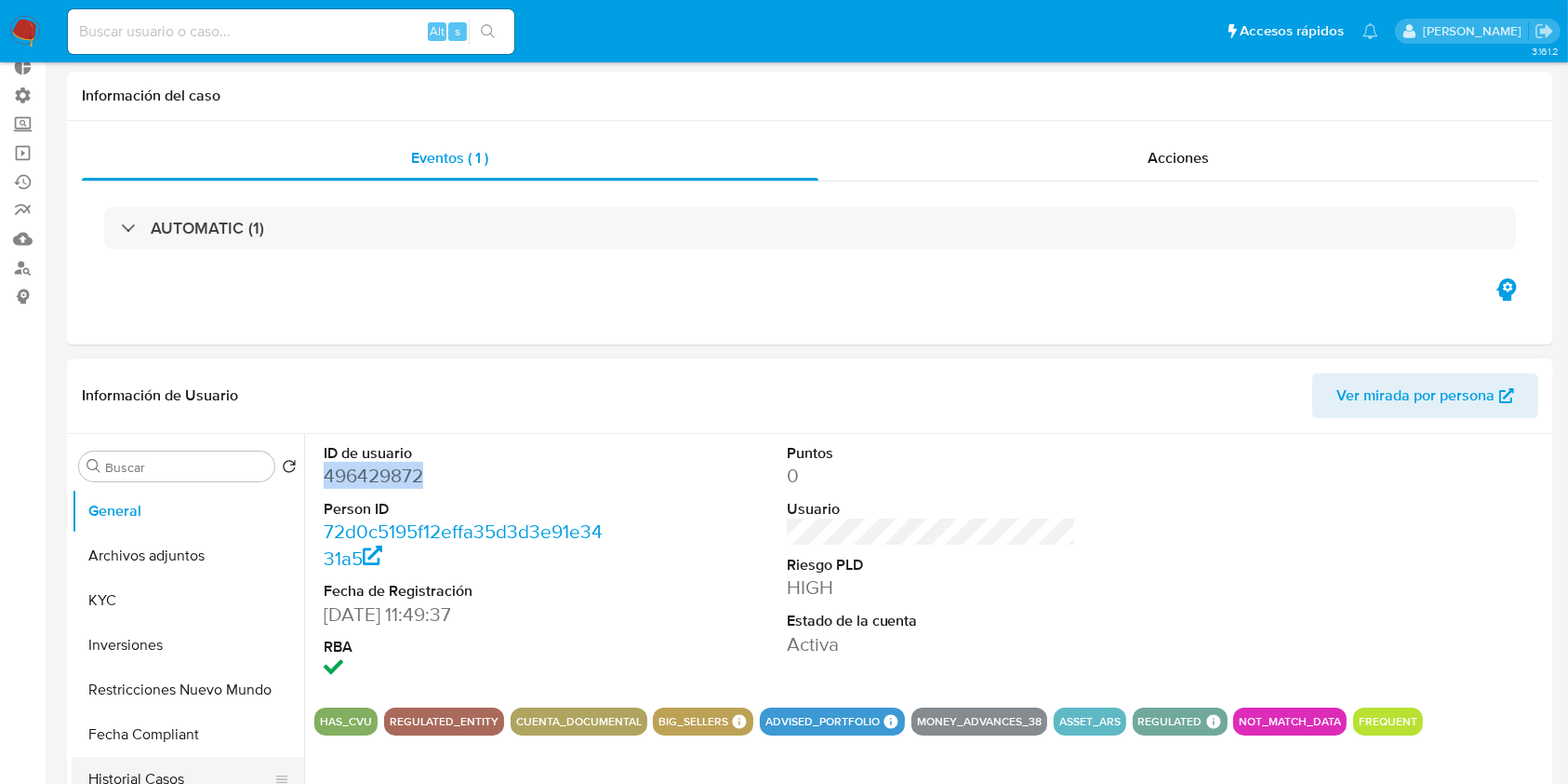
scroll to position [247, 0]
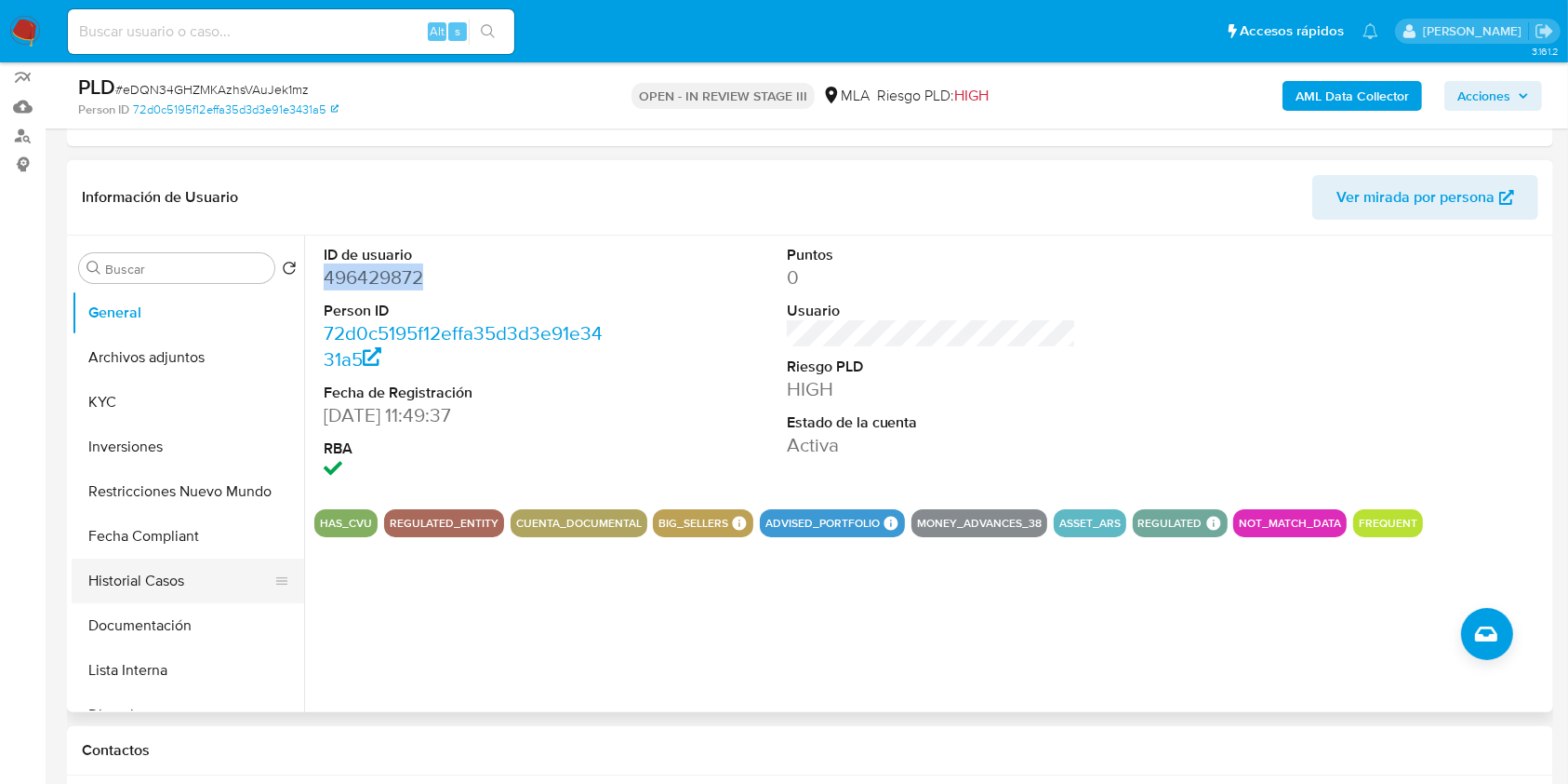
click at [143, 583] on button "Historial Casos" at bounding box center [180, 581] width 217 height 45
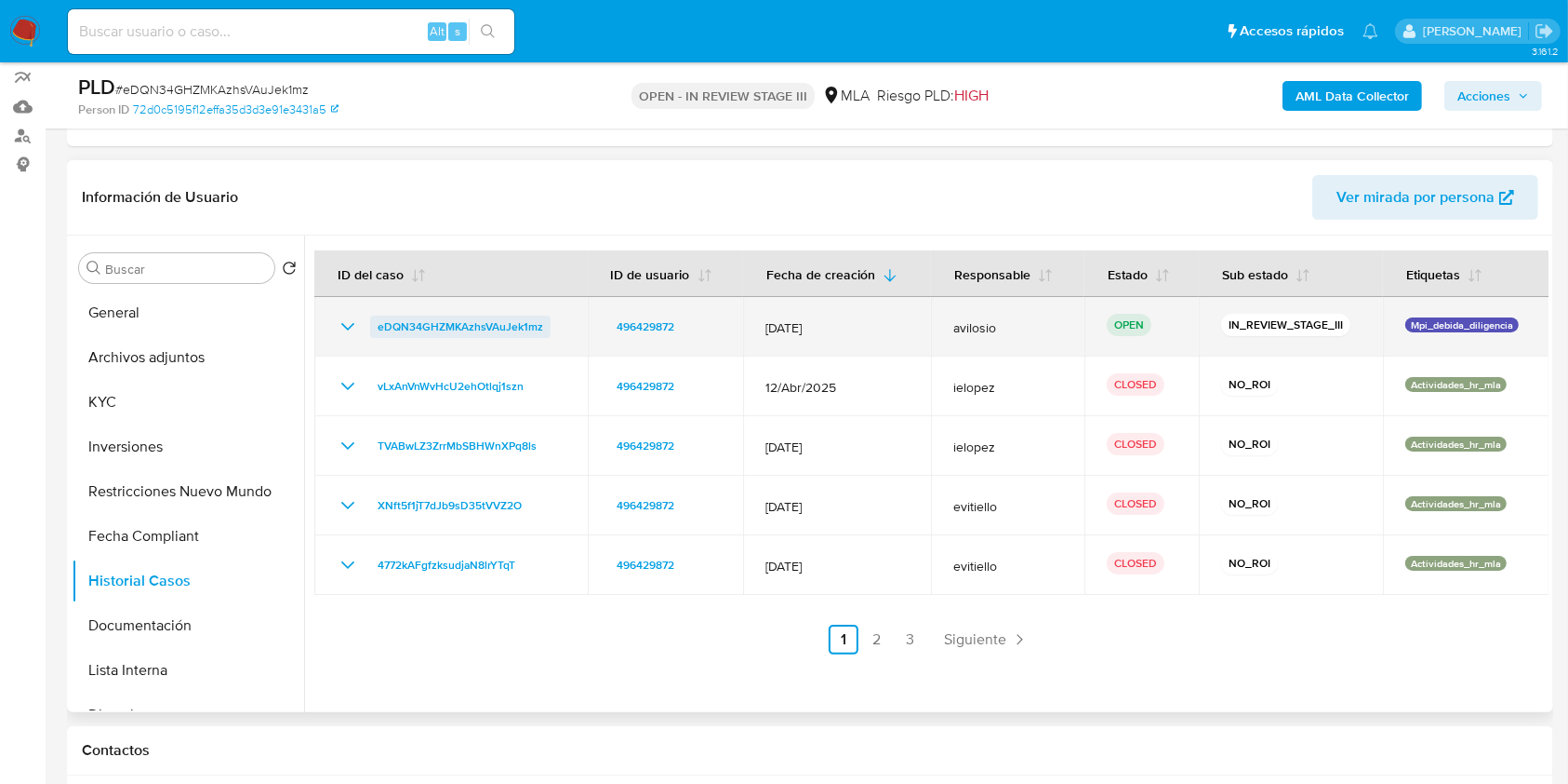
click at [446, 320] on span "eDQN34GHZMKAzhsVAuJek1mz" at bounding box center [460, 326] width 166 height 22
click at [410, 324] on span "eDQN34GHZMKAzhsVAuJek1mz" at bounding box center [460, 326] width 166 height 22
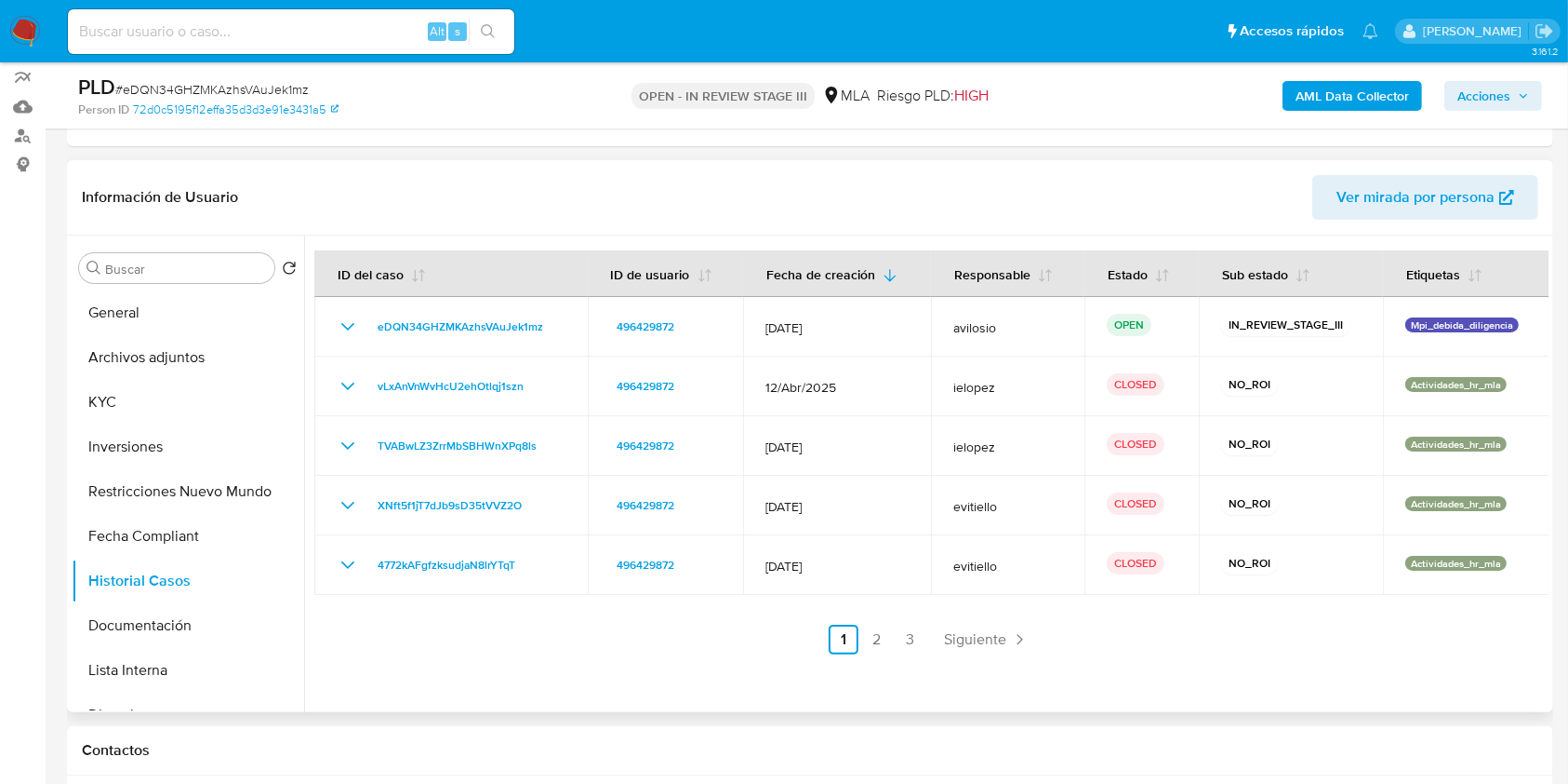
click at [876, 208] on header "Información de Usuario Ver mirada por persona" at bounding box center [809, 197] width 1456 height 45
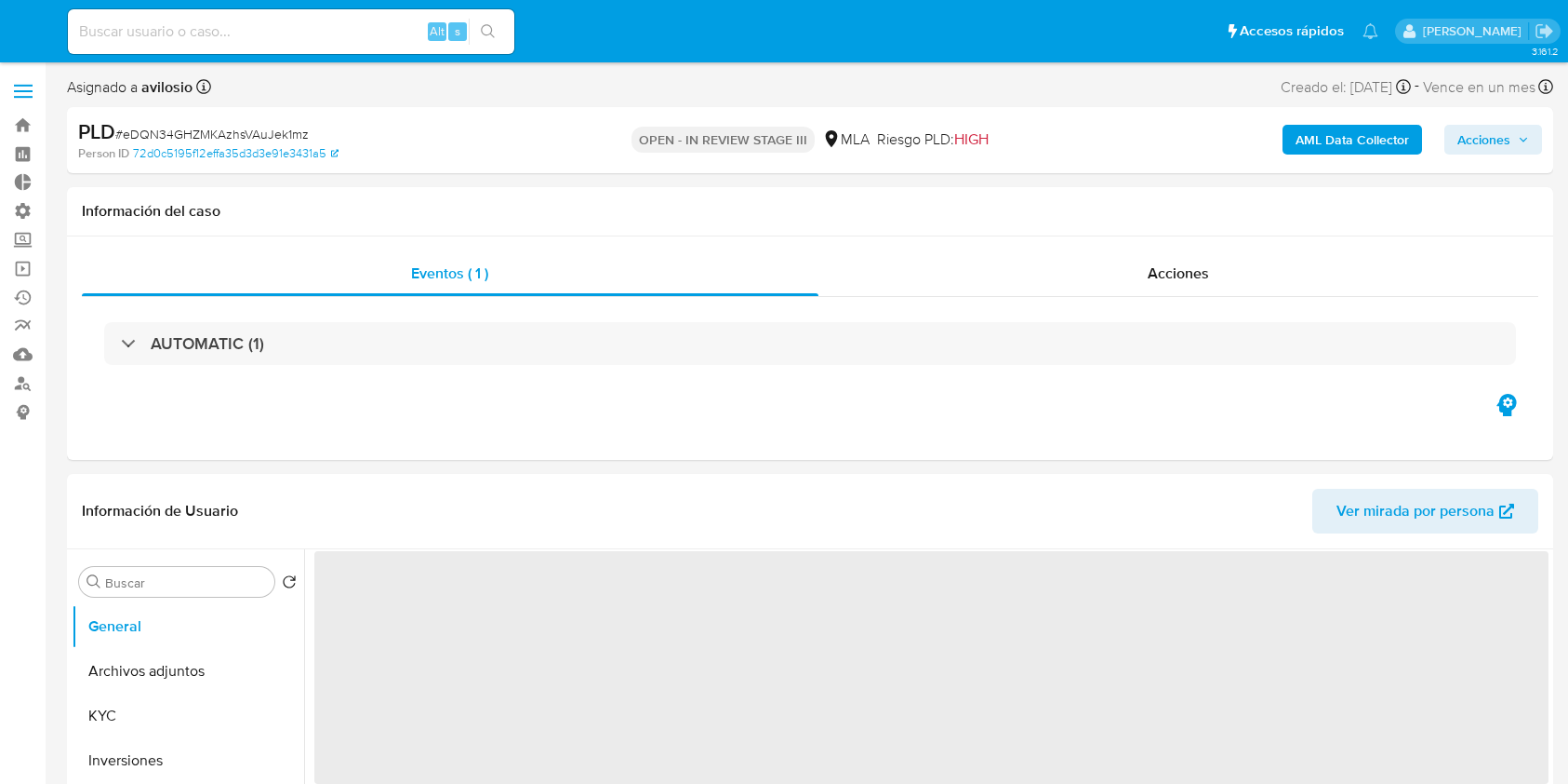
select select "10"
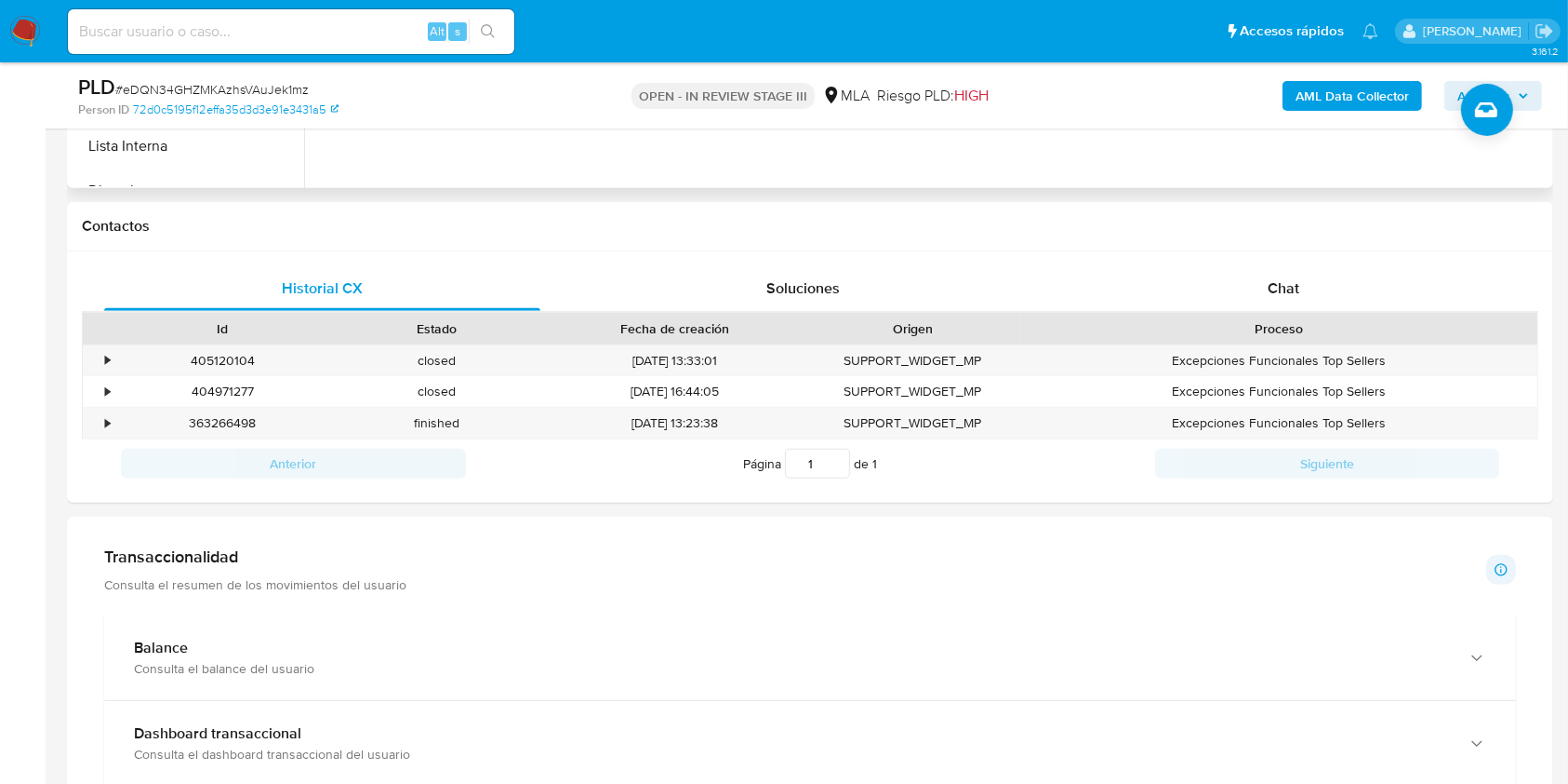
scroll to position [992, 0]
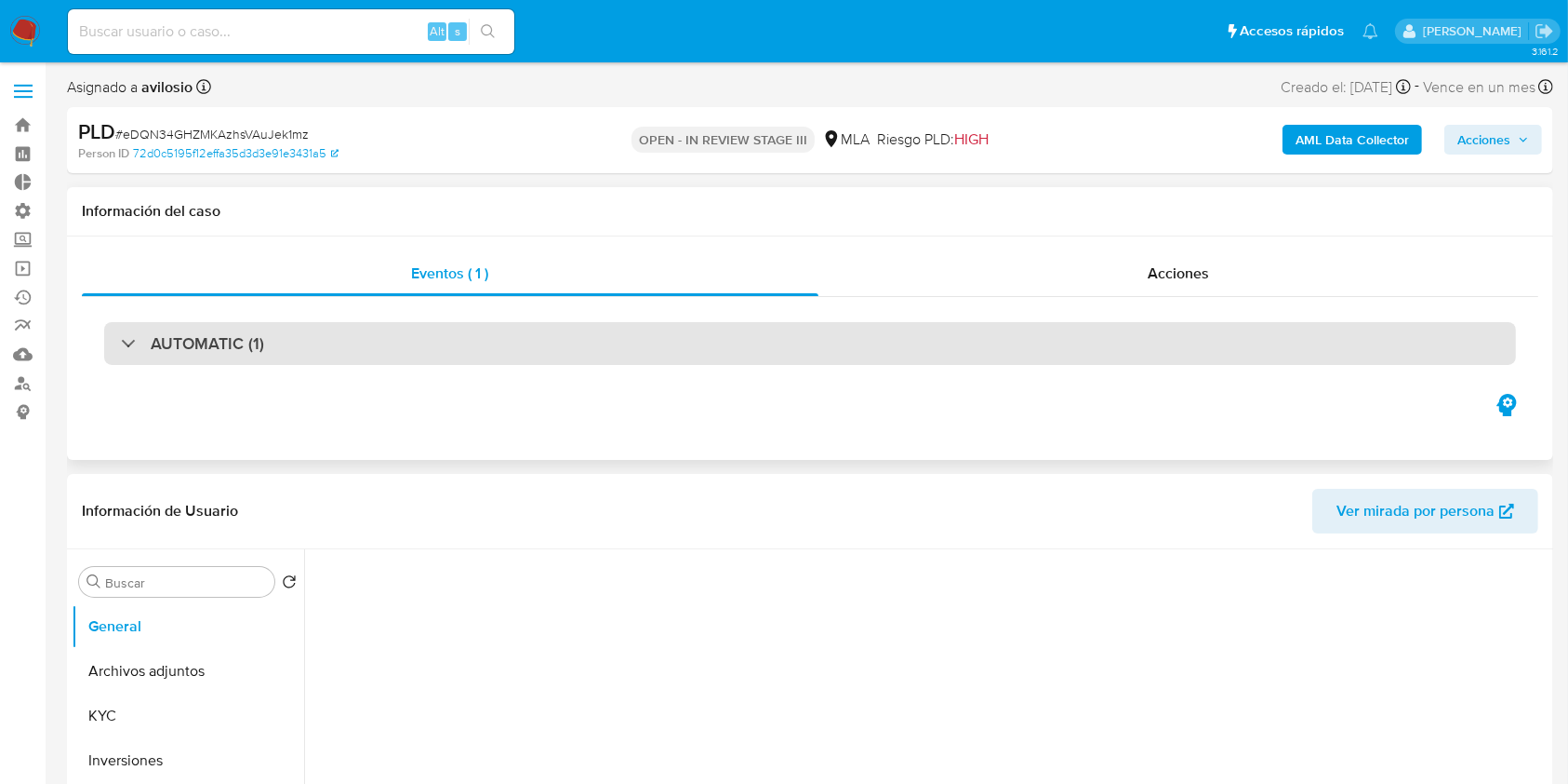
select select "10"
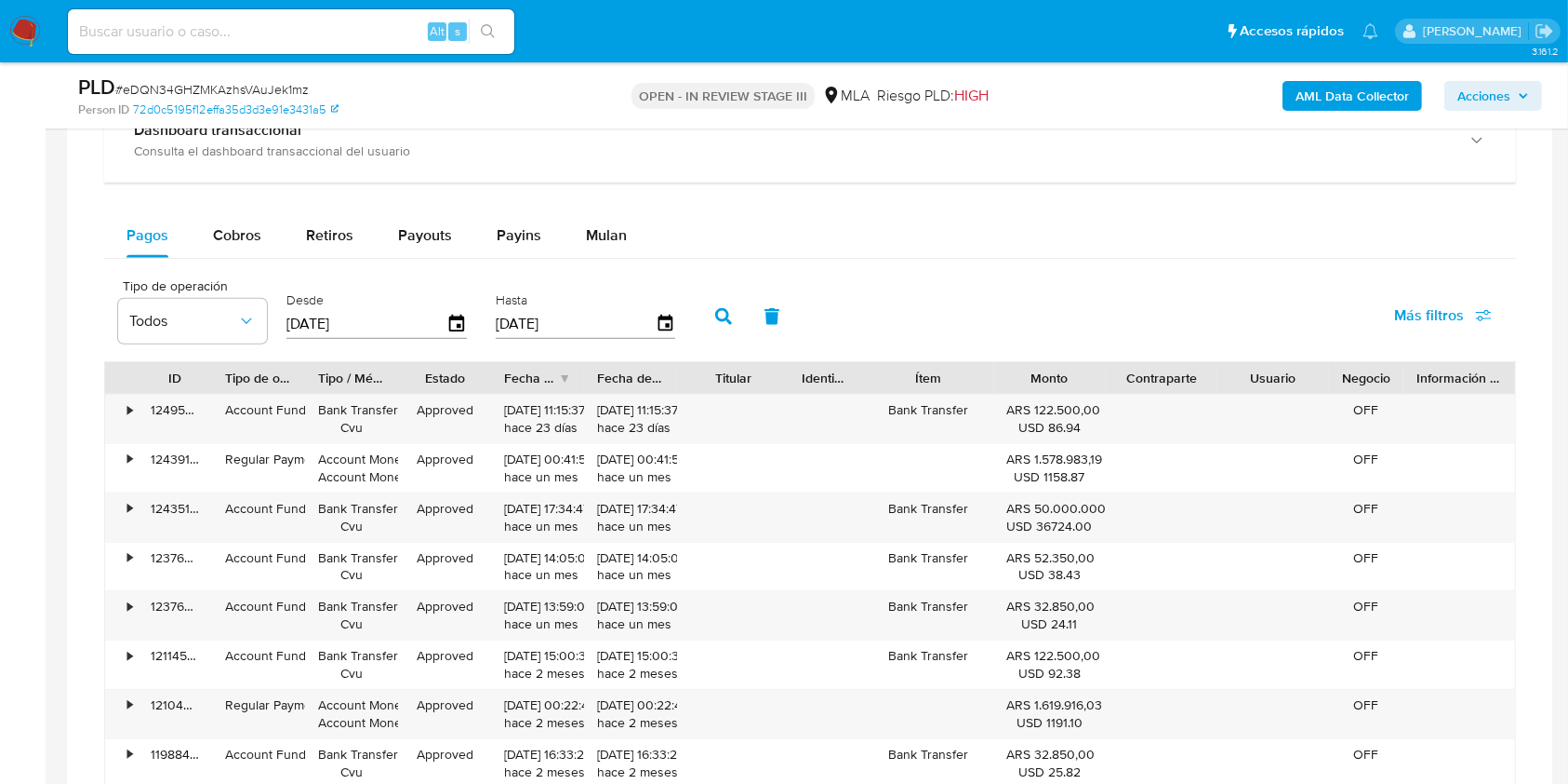
scroll to position [1240, 0]
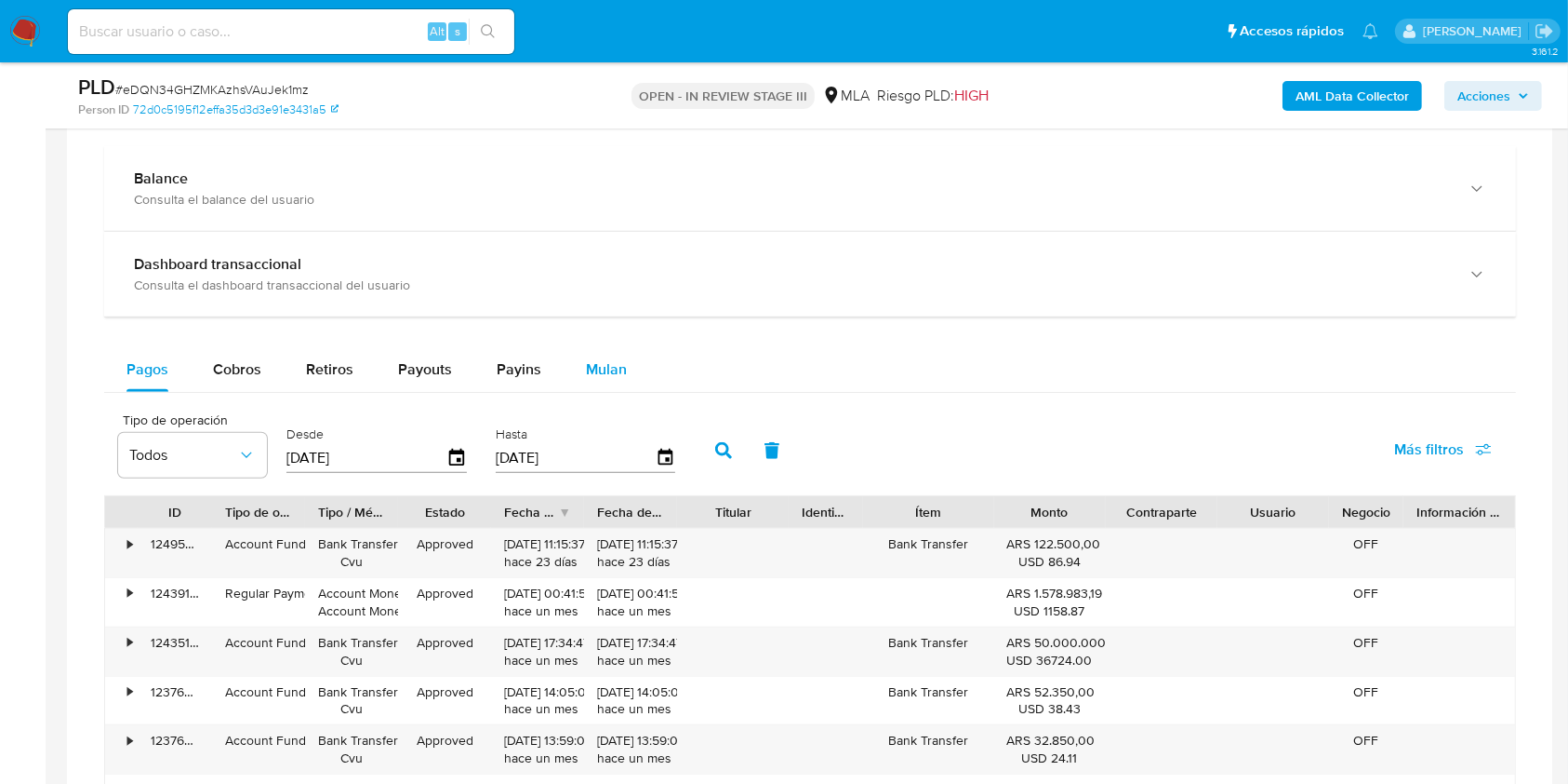
click at [588, 380] on div "Mulan" at bounding box center [606, 369] width 41 height 45
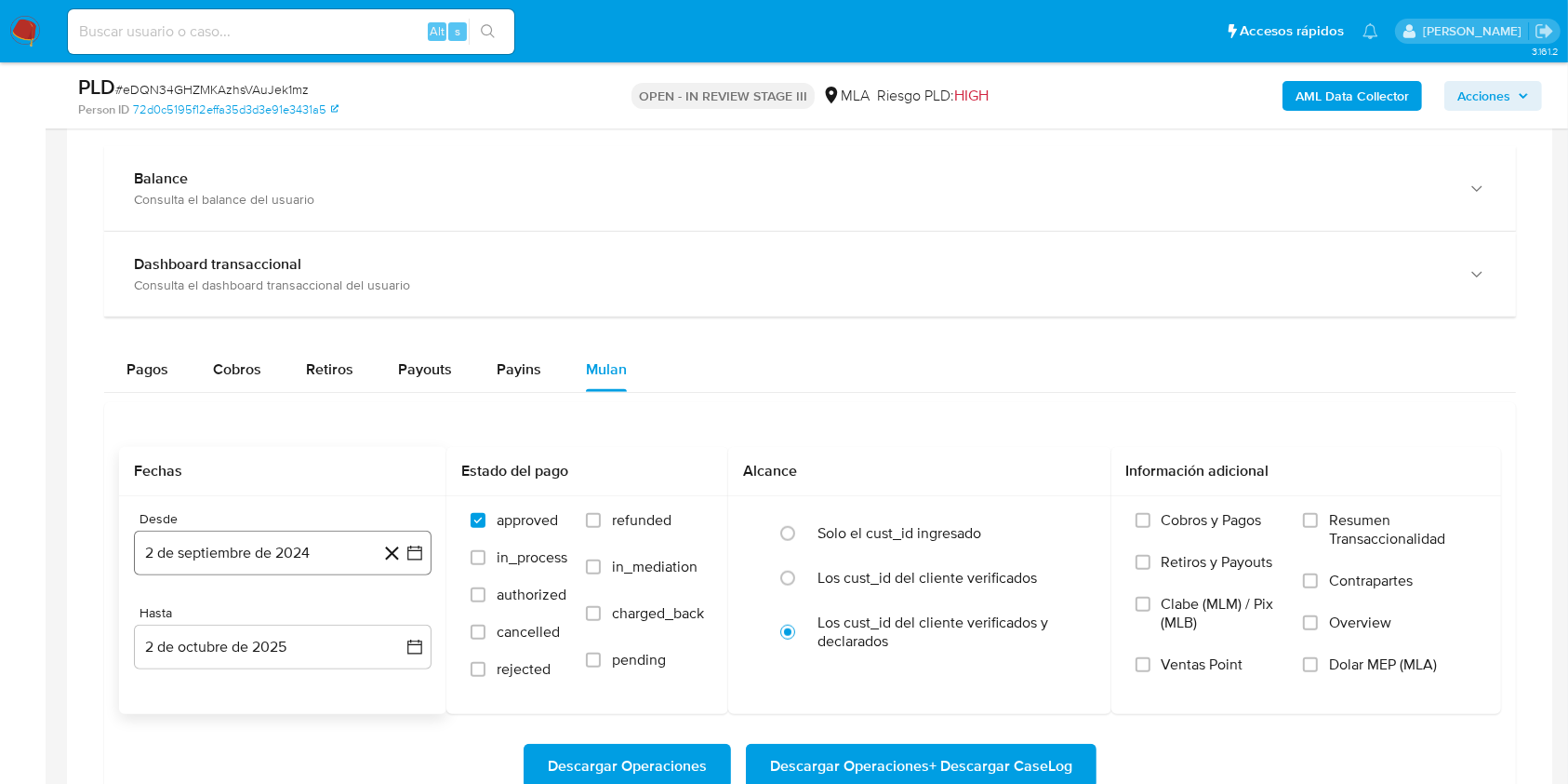
click at [272, 557] on button "2 de septiembre de 2024" at bounding box center [283, 552] width 298 height 45
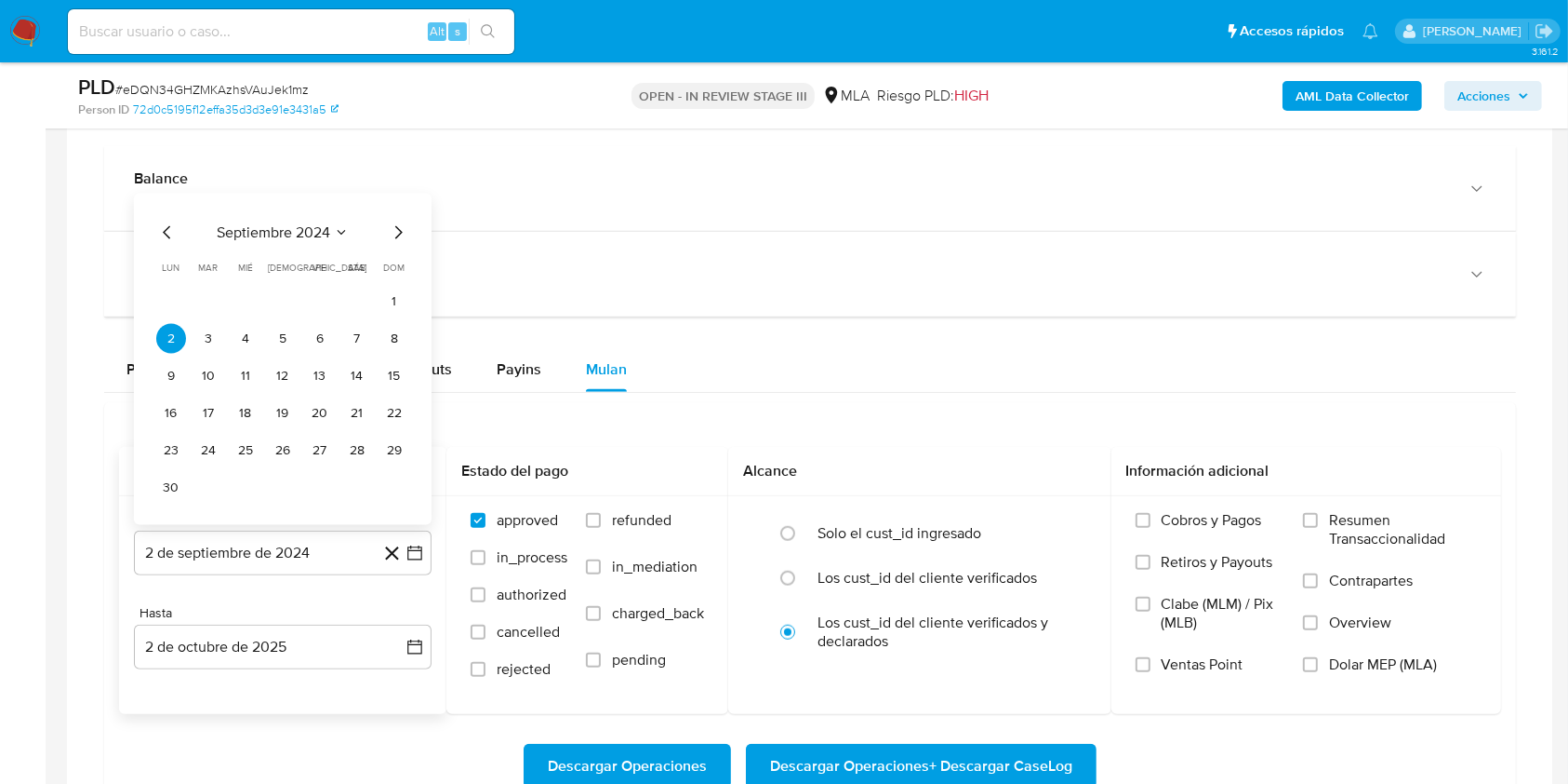
click at [169, 235] on icon "Mes anterior" at bounding box center [167, 232] width 22 height 22
click at [168, 235] on div "agosto 2024 agosto 2024 lun lunes mar martes mié miércoles jue jueves vie viern…" at bounding box center [283, 378] width 298 height 294
click at [163, 263] on icon "Mes anterior" at bounding box center [167, 269] width 22 height 22
click at [167, 332] on button "1" at bounding box center [170, 338] width 30 height 30
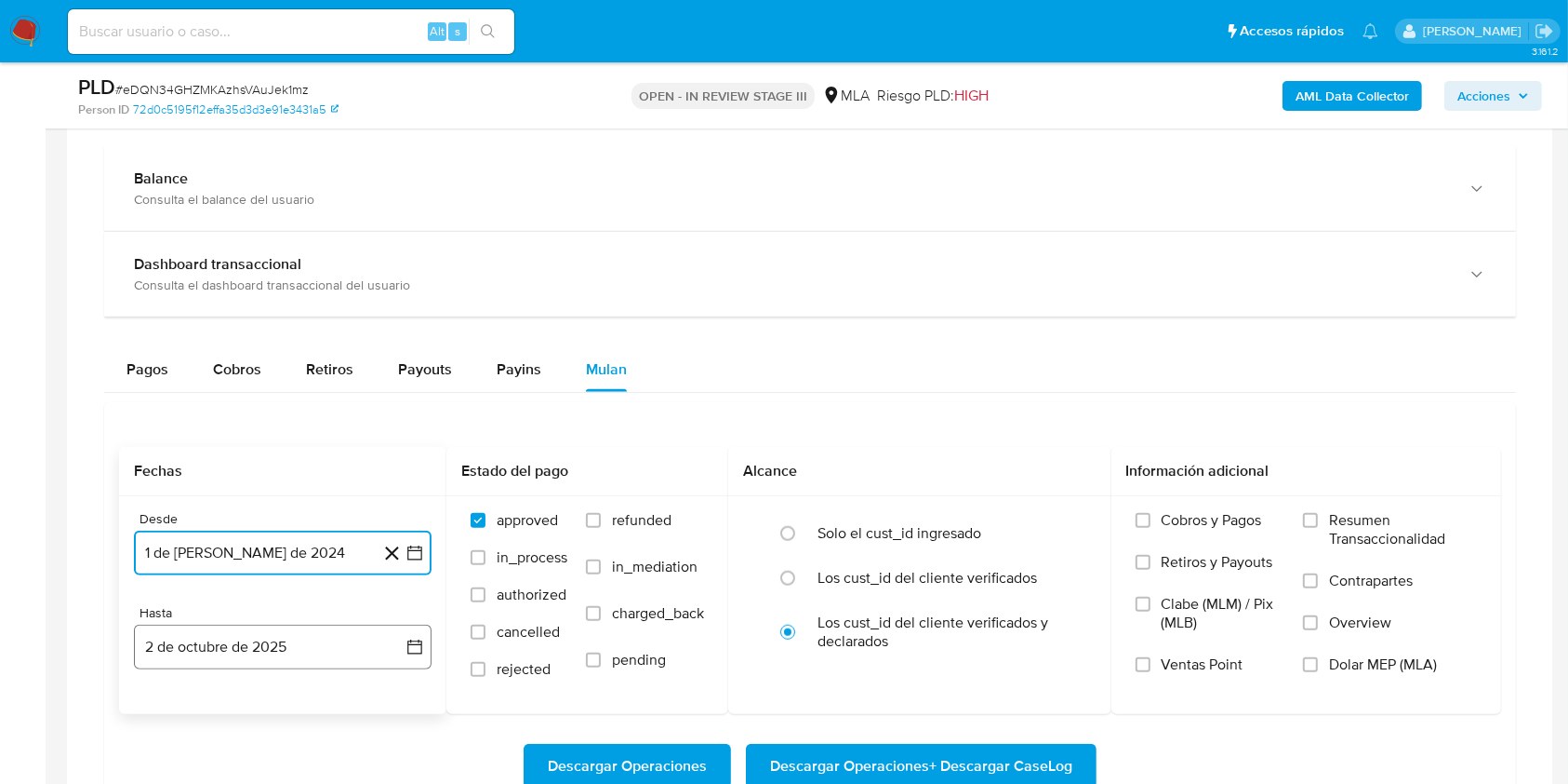
click at [304, 643] on button "2 de octubre de 2025" at bounding box center [283, 646] width 298 height 45
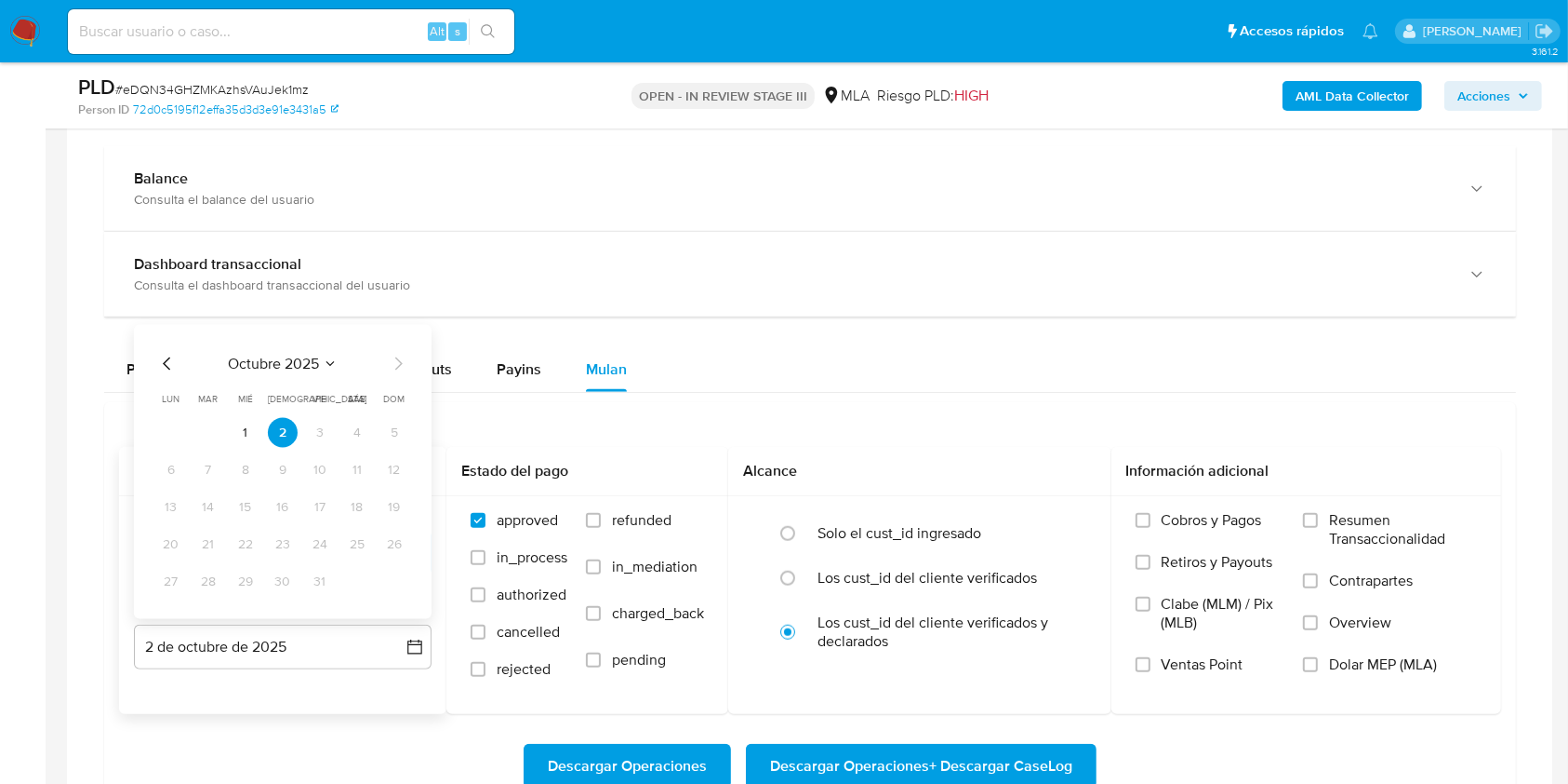
click at [167, 368] on icon "Mes anterior" at bounding box center [167, 363] width 22 height 22
click at [168, 368] on icon "Mes anterior" at bounding box center [167, 364] width 8 height 13
click at [395, 571] on button "31" at bounding box center [394, 581] width 30 height 30
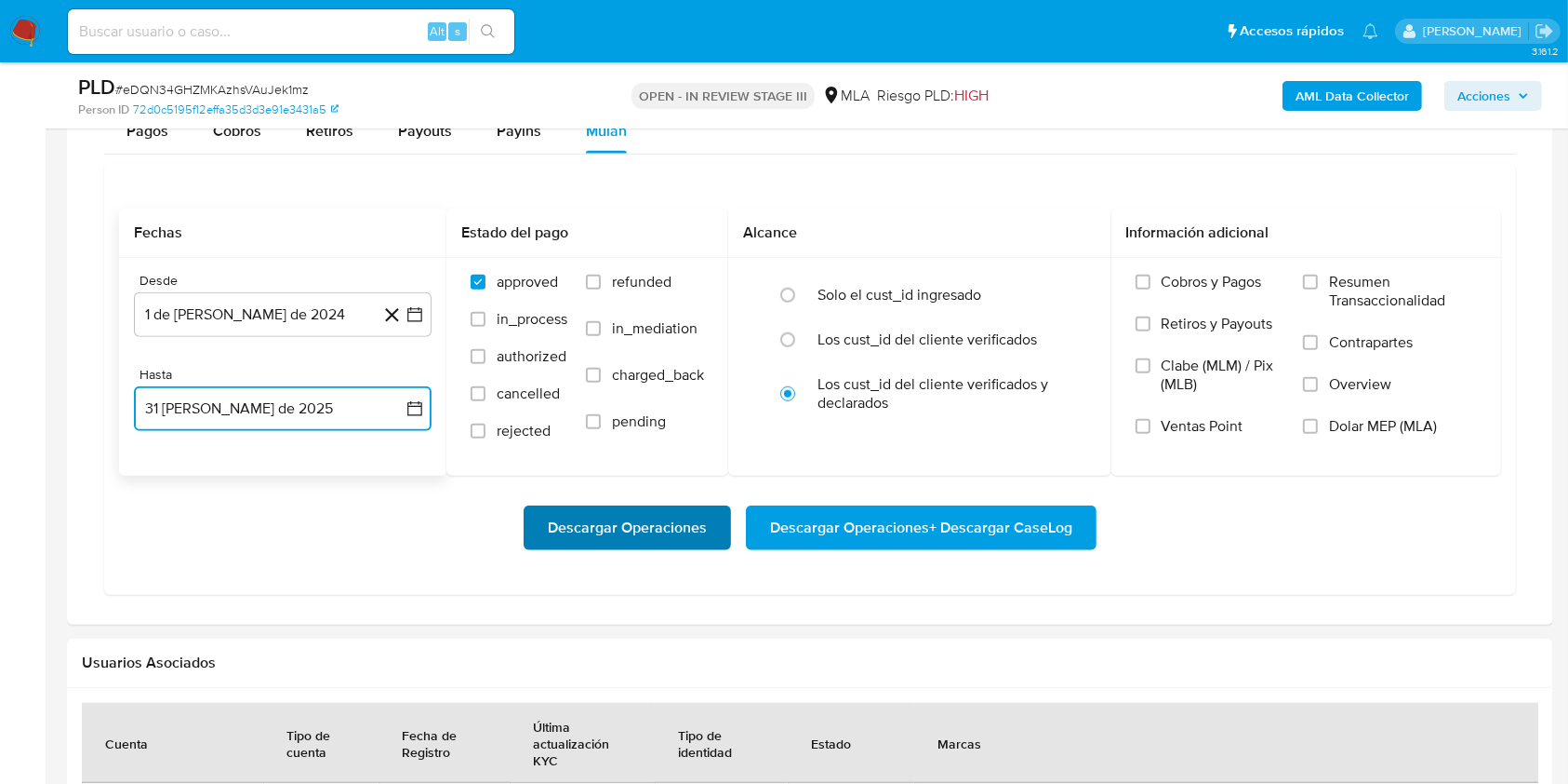
scroll to position [1488, 0]
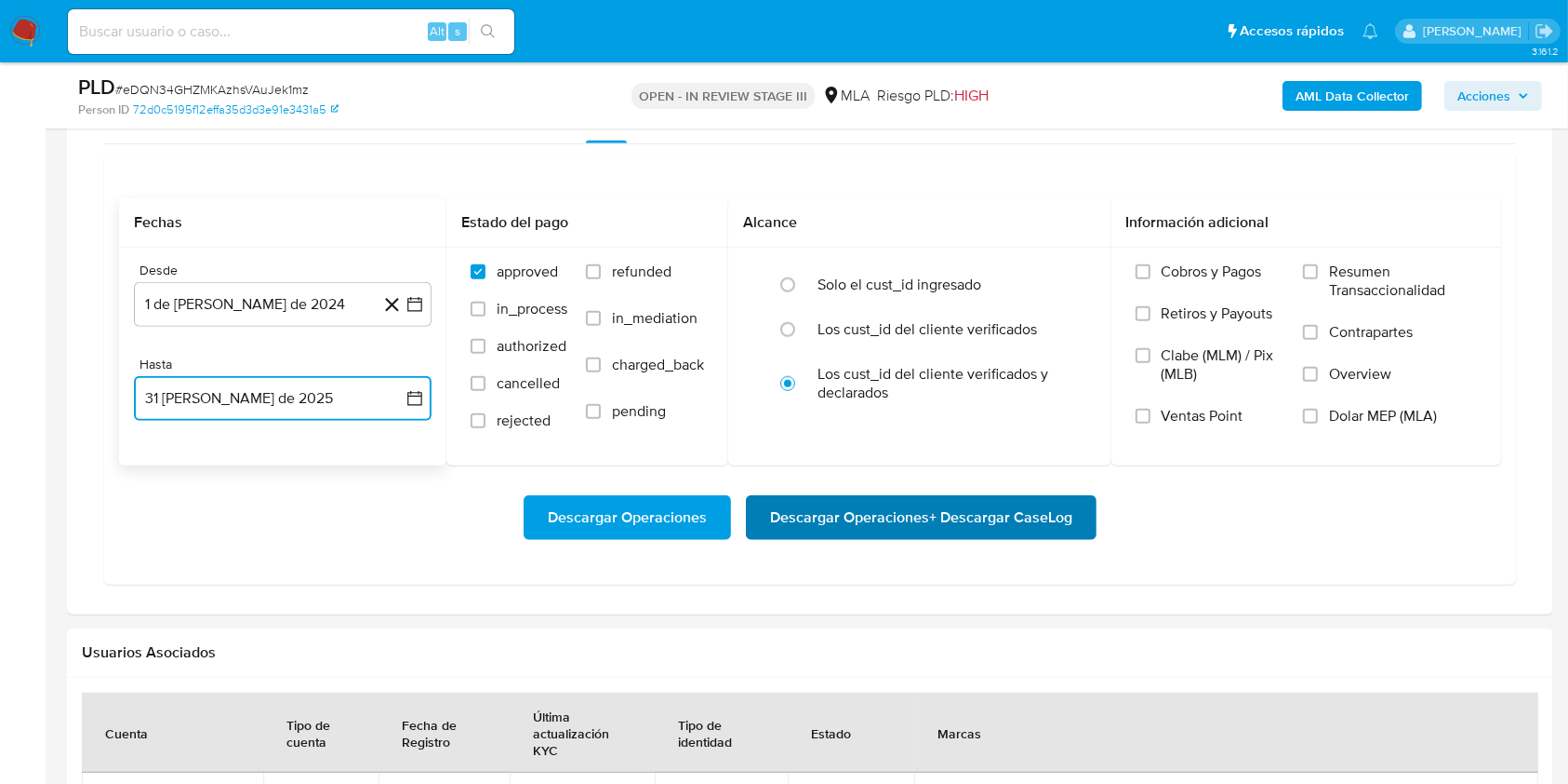
click at [912, 514] on span "Descargar Operaciones + Descargar CaseLog" at bounding box center [921, 517] width 303 height 41
